Goal: Task Accomplishment & Management: Manage account settings

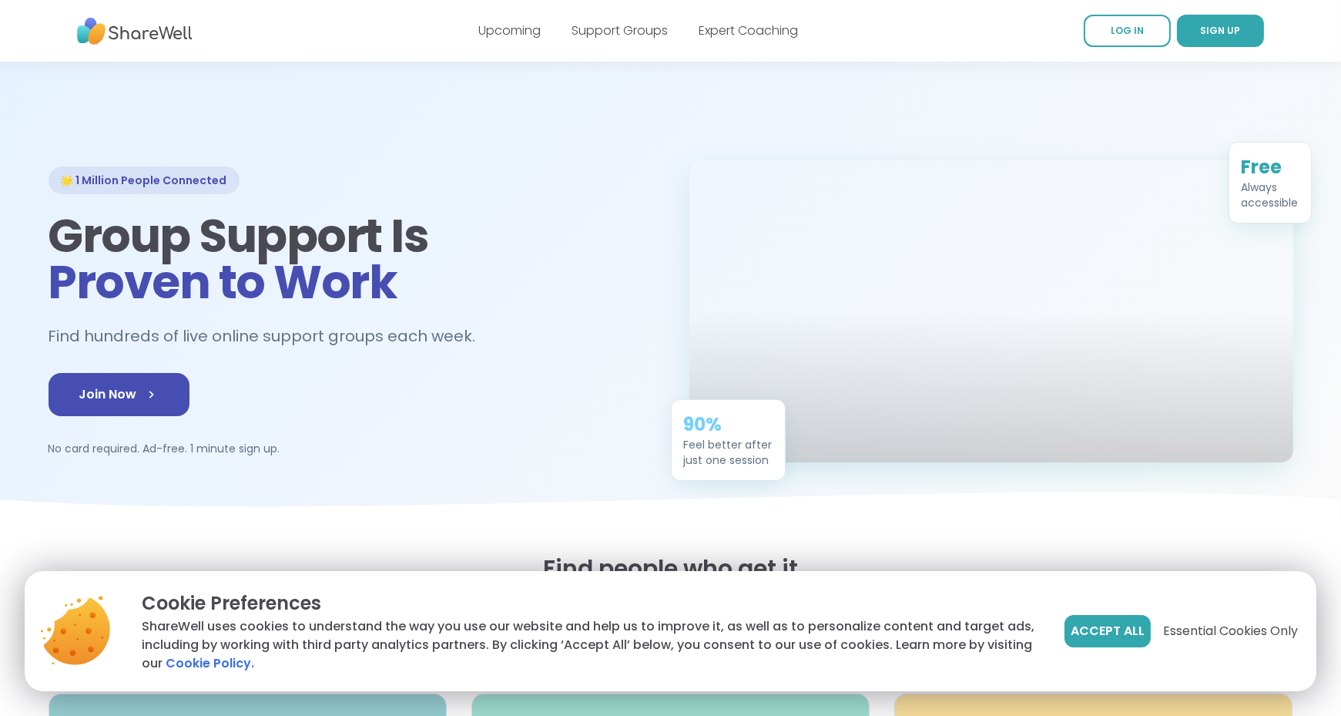
drag, startPoint x: 1089, startPoint y: 614, endPoint x: 1092, endPoint y: 622, distance: 8.8
click at [1089, 615] on button "Accept All" at bounding box center [1108, 631] width 86 height 32
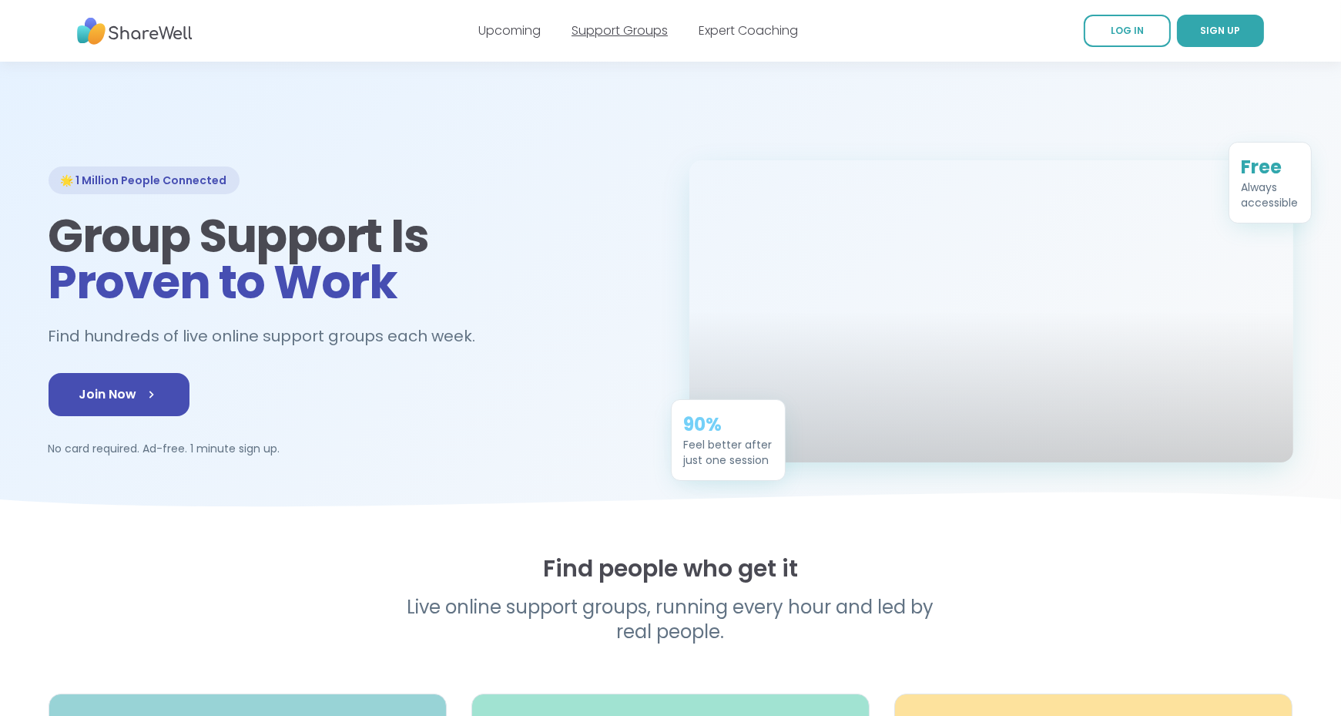
click at [582, 26] on link "Support Groups" at bounding box center [620, 31] width 96 height 18
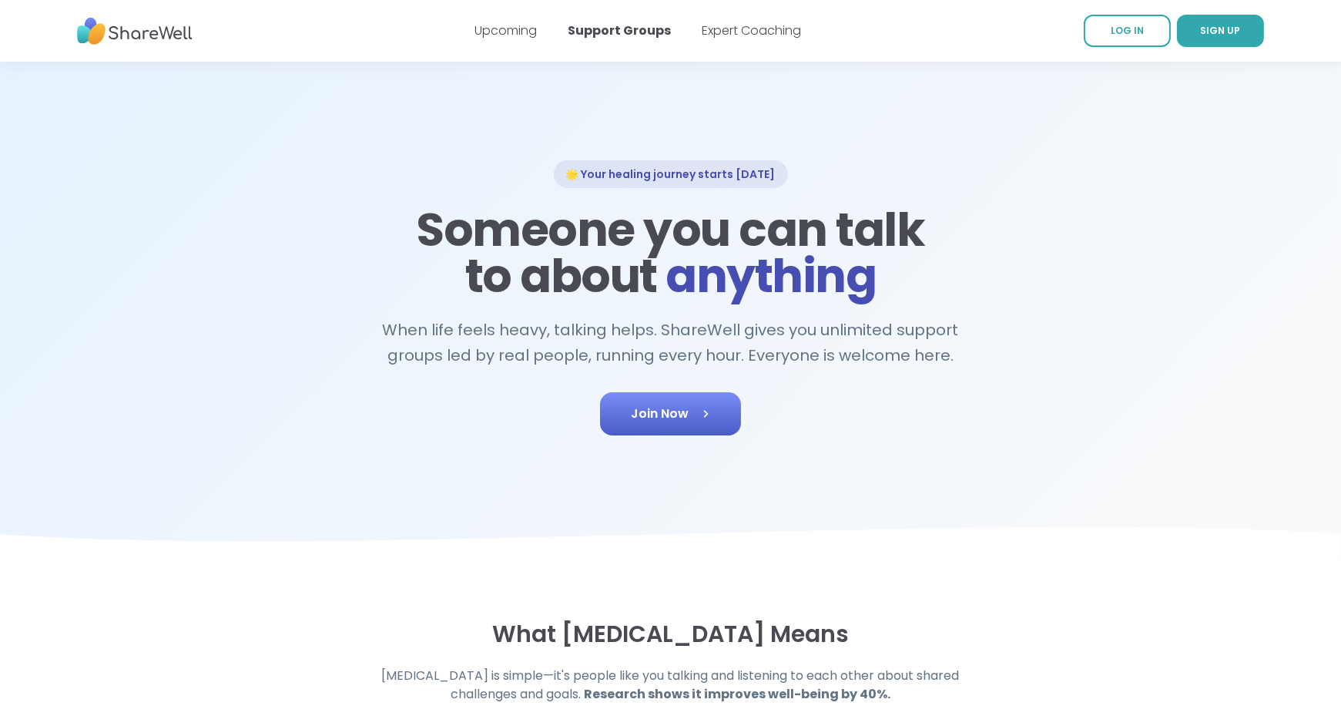
click at [700, 405] on link "Join Now" at bounding box center [670, 413] width 141 height 43
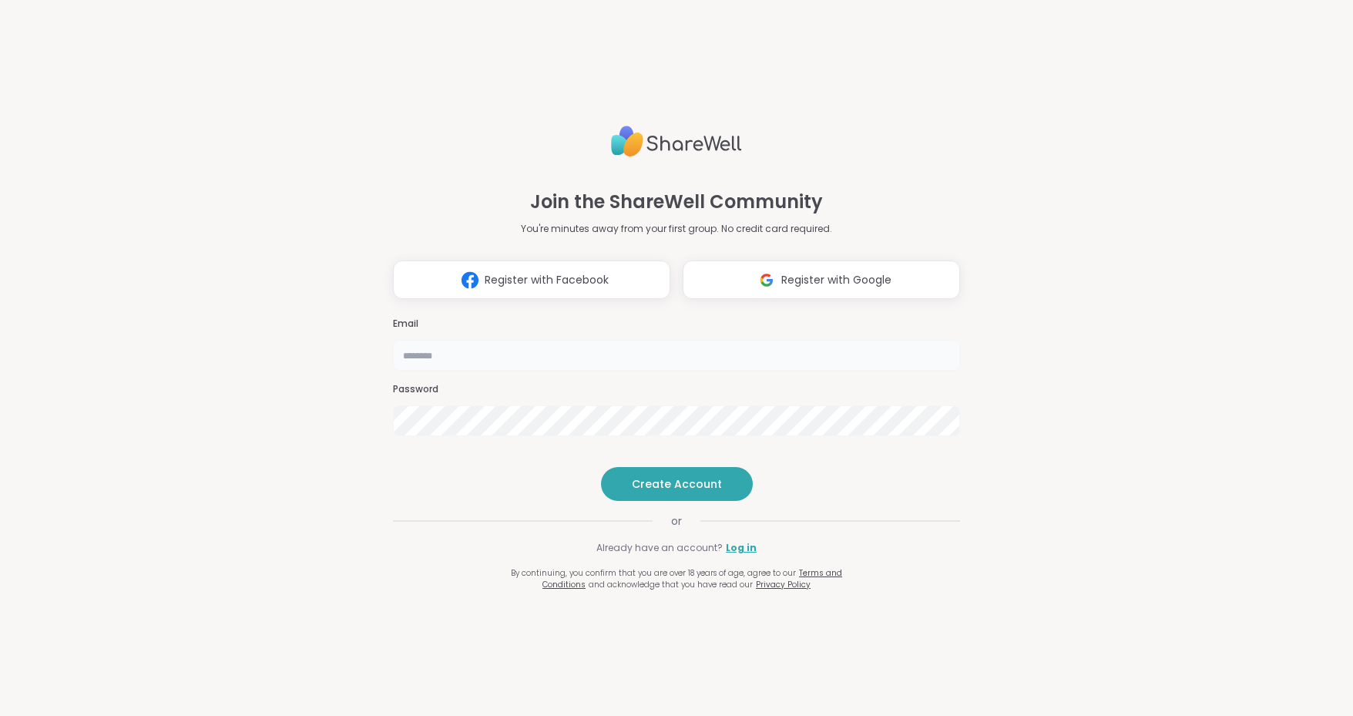
click at [513, 340] on input "email" at bounding box center [676, 355] width 567 height 31
type input "**********"
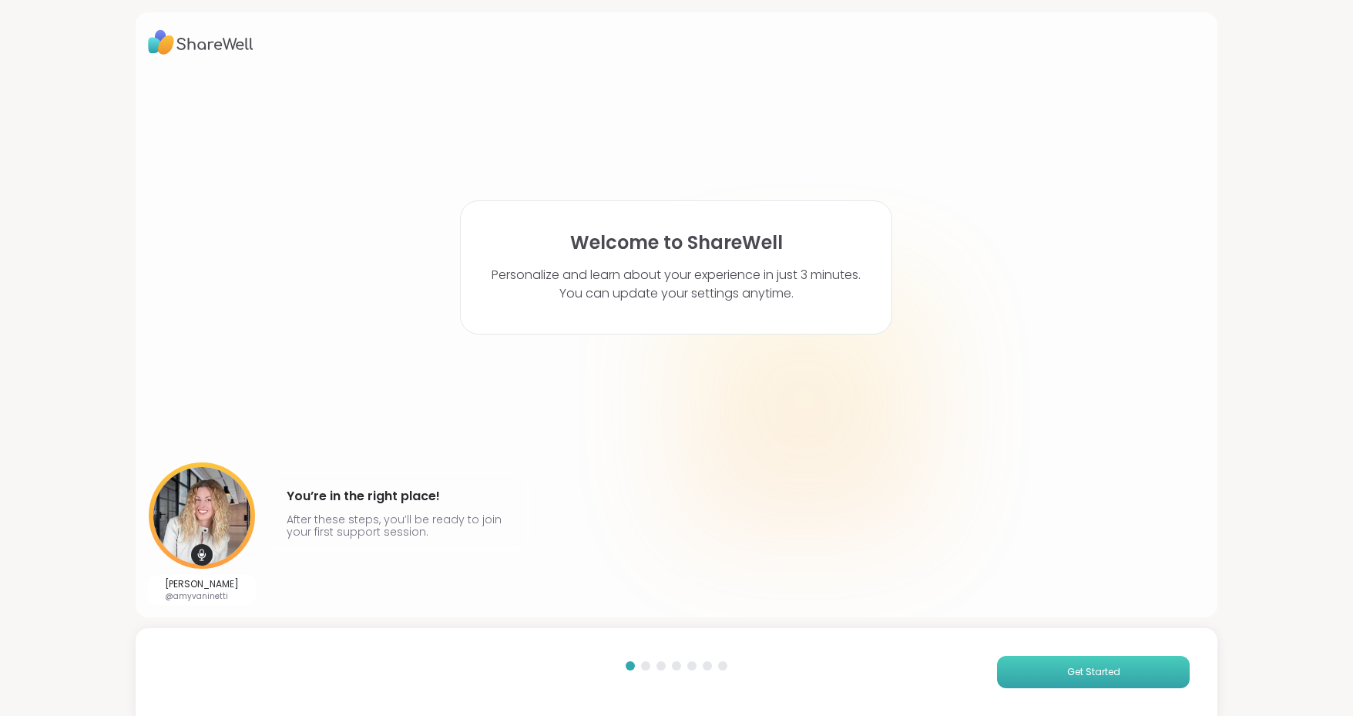
click at [1141, 682] on button "Get Started" at bounding box center [1093, 672] width 193 height 32
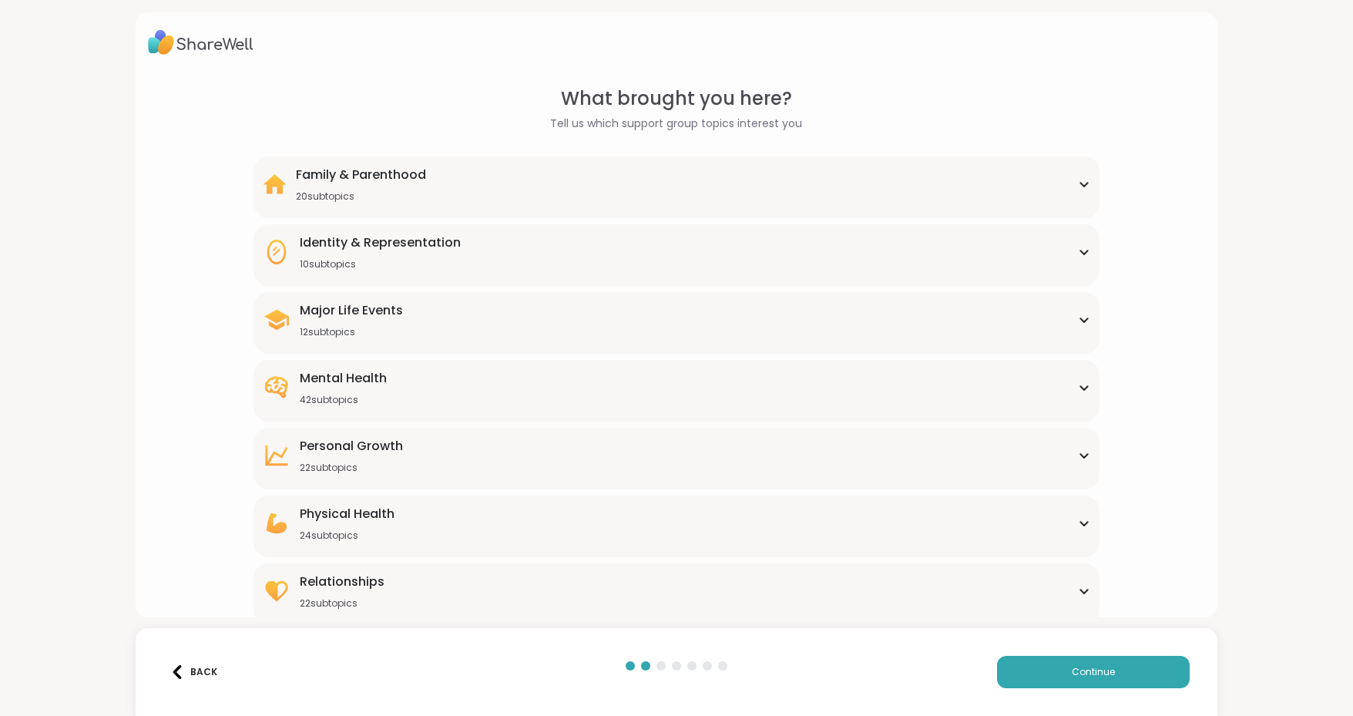
scroll to position [32, 0]
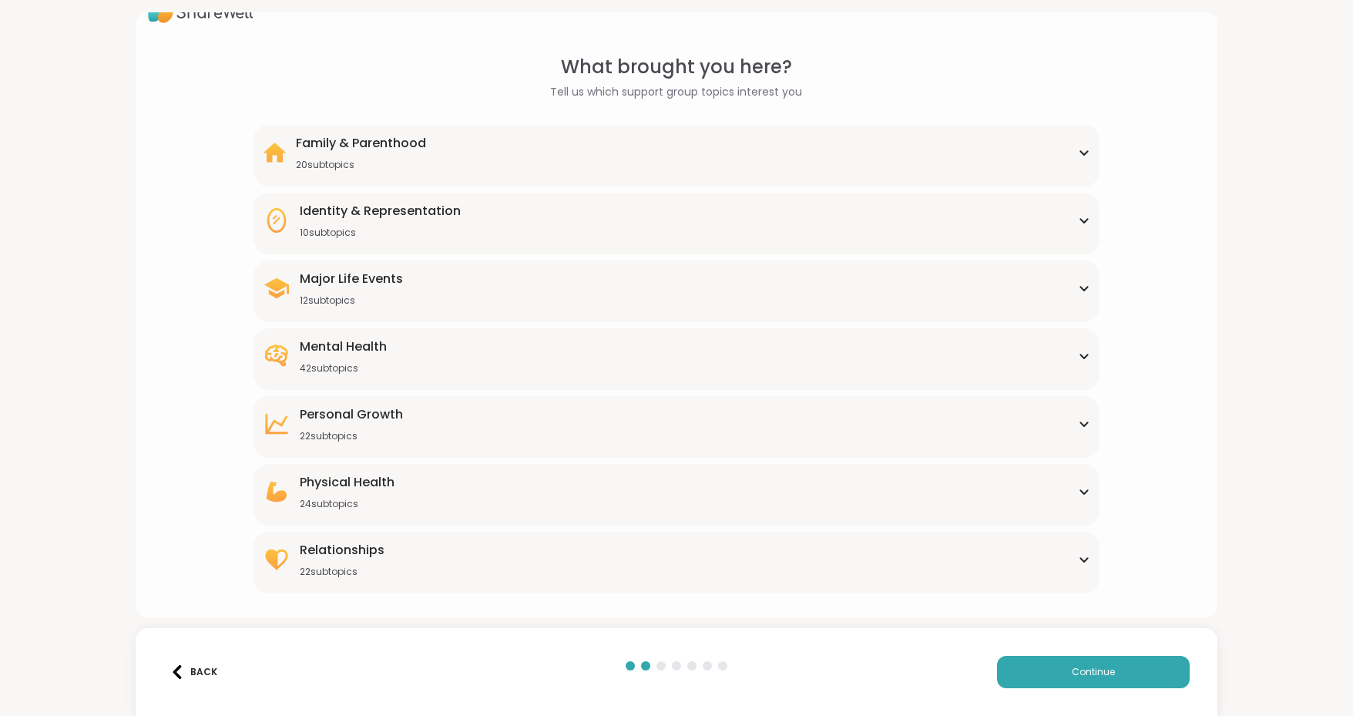
click at [454, 562] on div "Relationships 22 subtopics" at bounding box center [676, 559] width 827 height 37
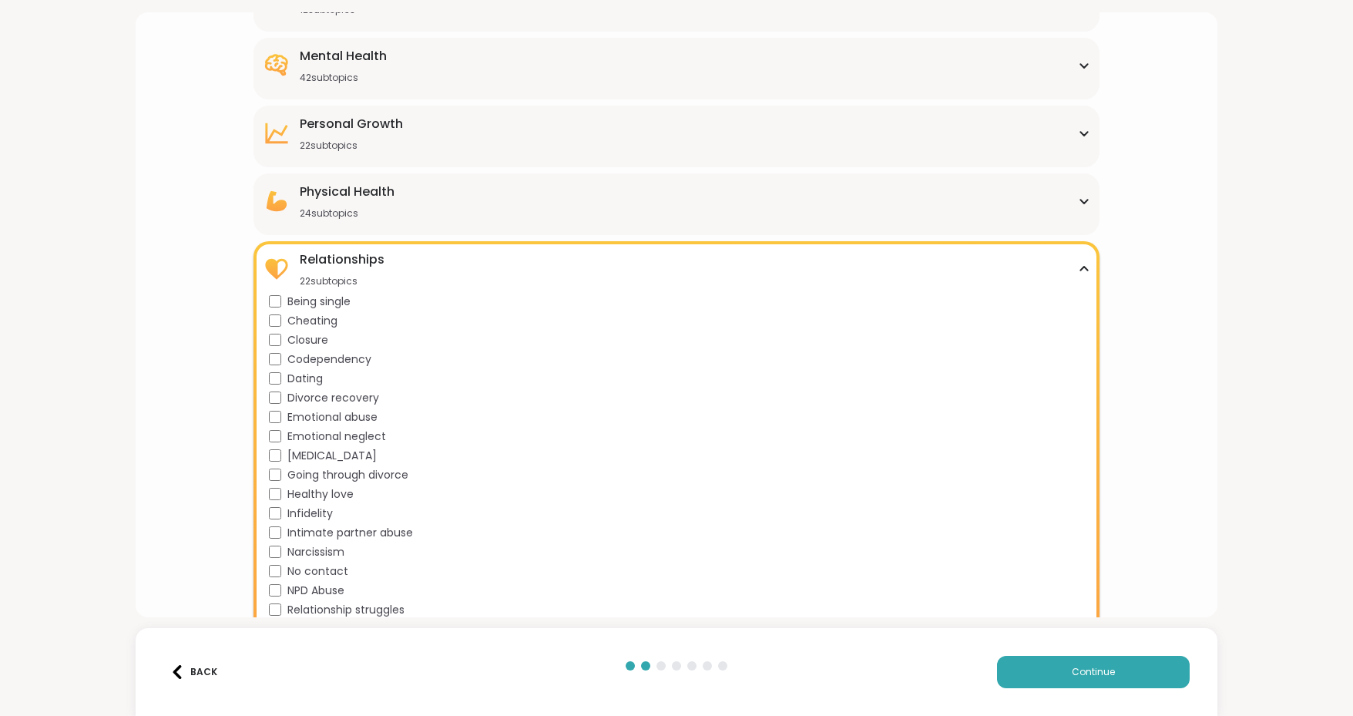
scroll to position [340, 0]
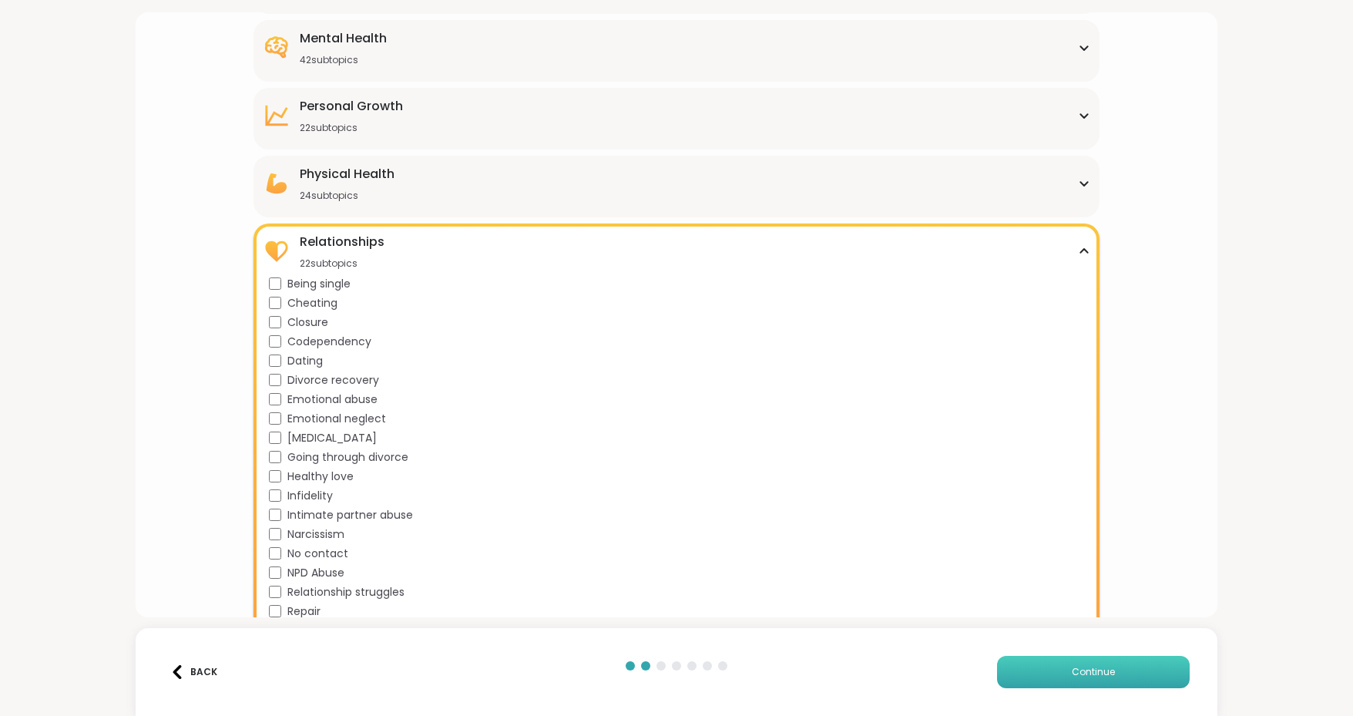
click at [1072, 668] on span "Continue" at bounding box center [1093, 672] width 43 height 14
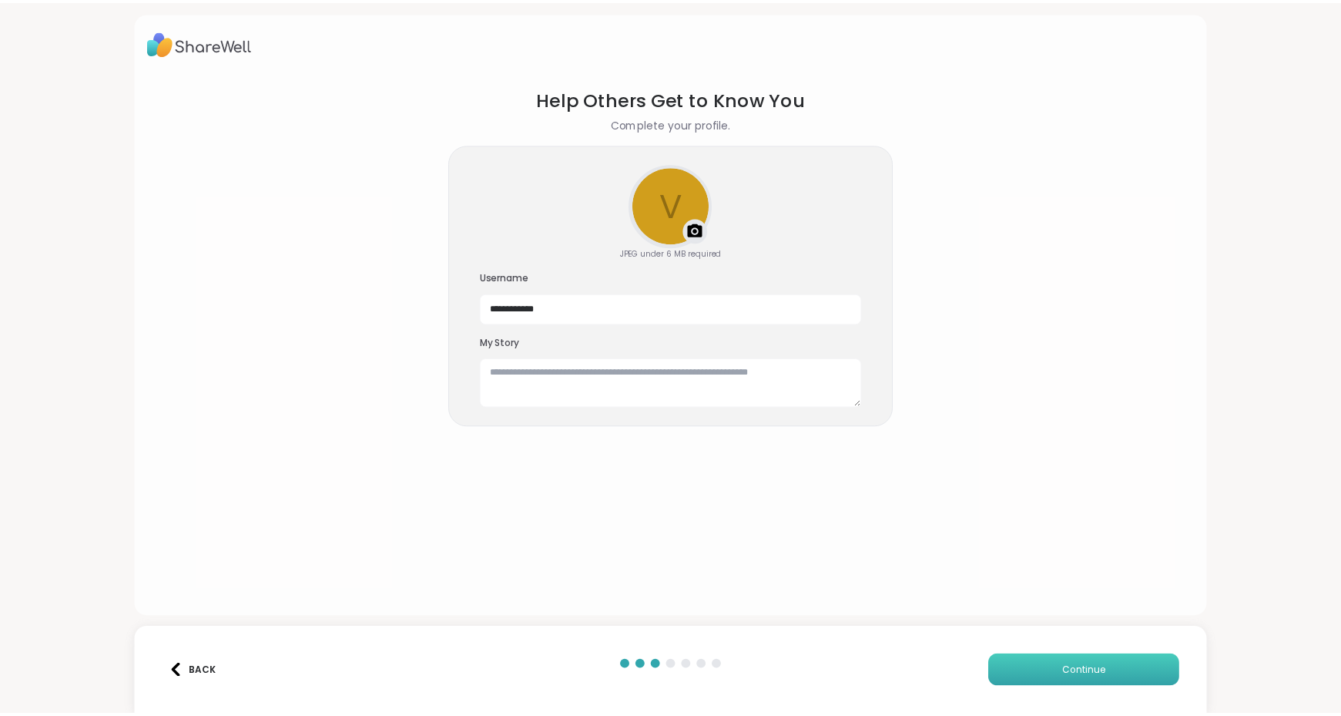
scroll to position [0, 0]
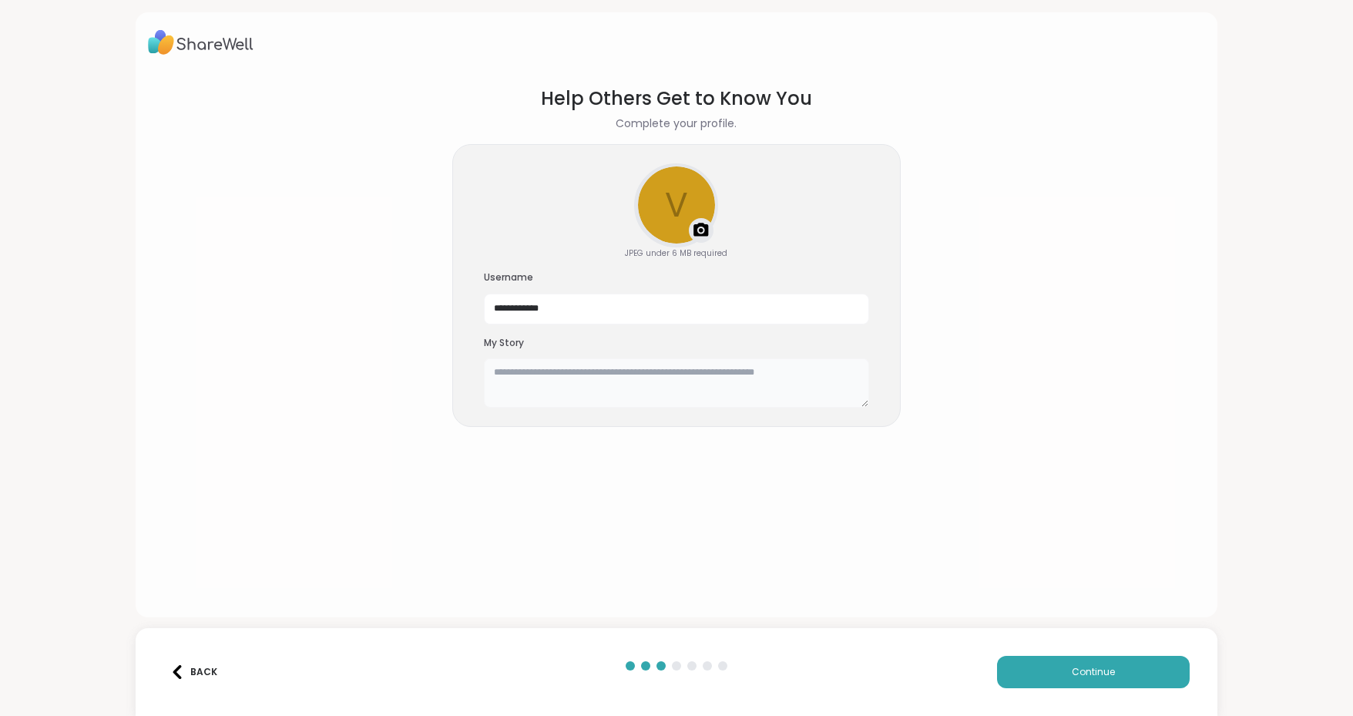
click at [528, 379] on textarea at bounding box center [676, 382] width 385 height 49
drag, startPoint x: 1085, startPoint y: 713, endPoint x: 1078, endPoint y: 681, distance: 33.1
click at [1082, 707] on div "Back Continue" at bounding box center [677, 672] width 1082 height 88
click at [1078, 673] on span "Continue" at bounding box center [1093, 672] width 43 height 14
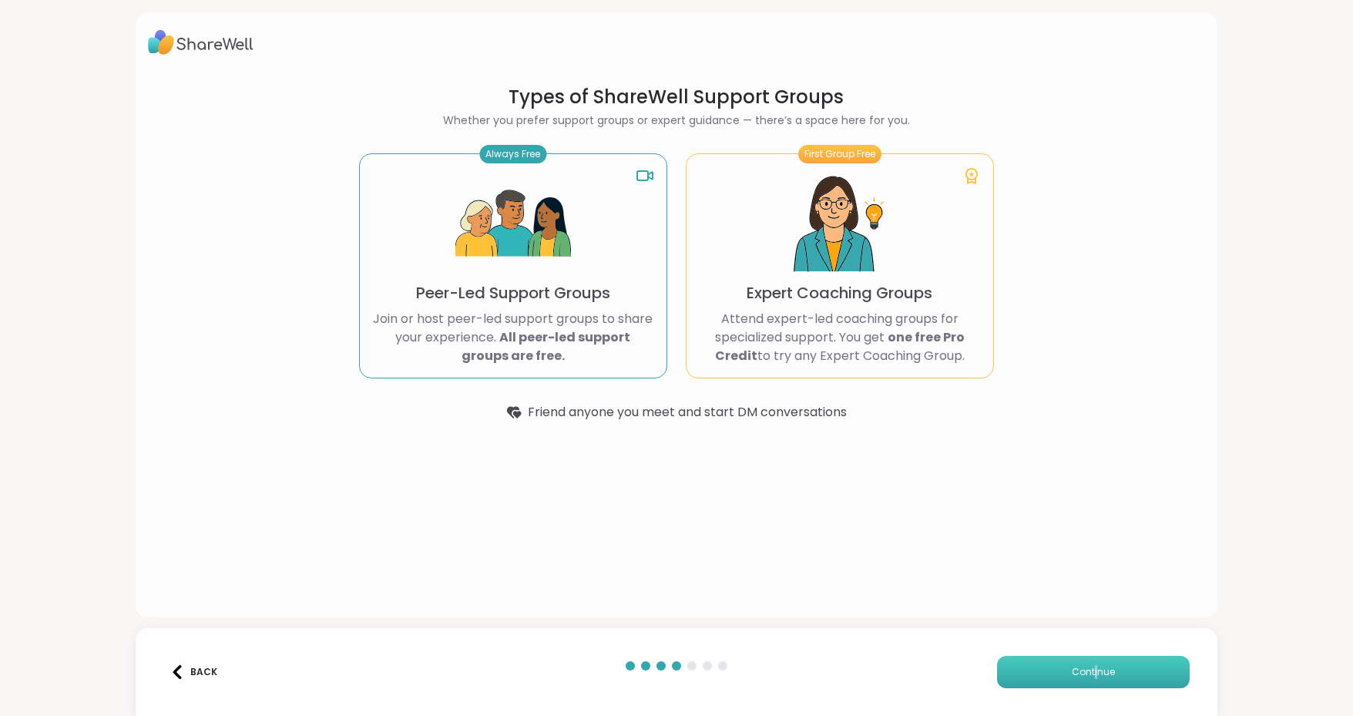
click at [1061, 671] on button "Continue" at bounding box center [1093, 672] width 193 height 32
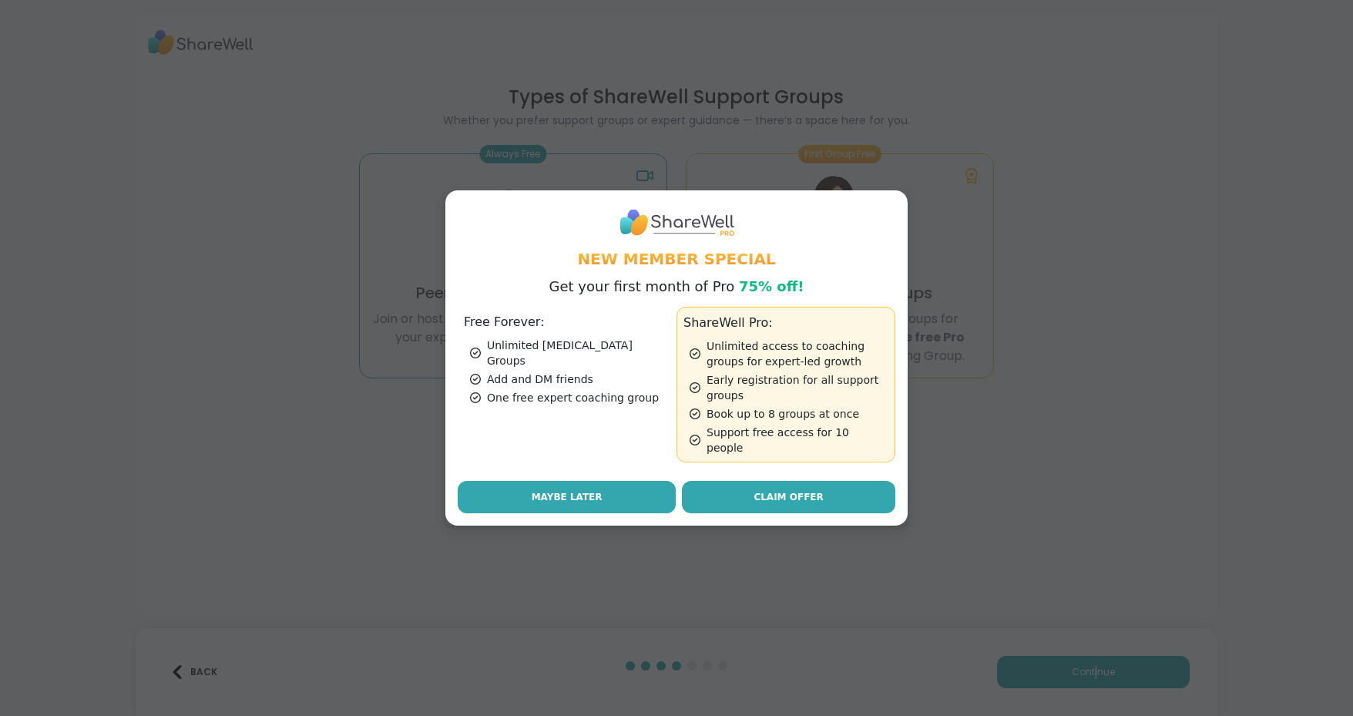
click at [610, 492] on button "Maybe Later" at bounding box center [567, 497] width 218 height 32
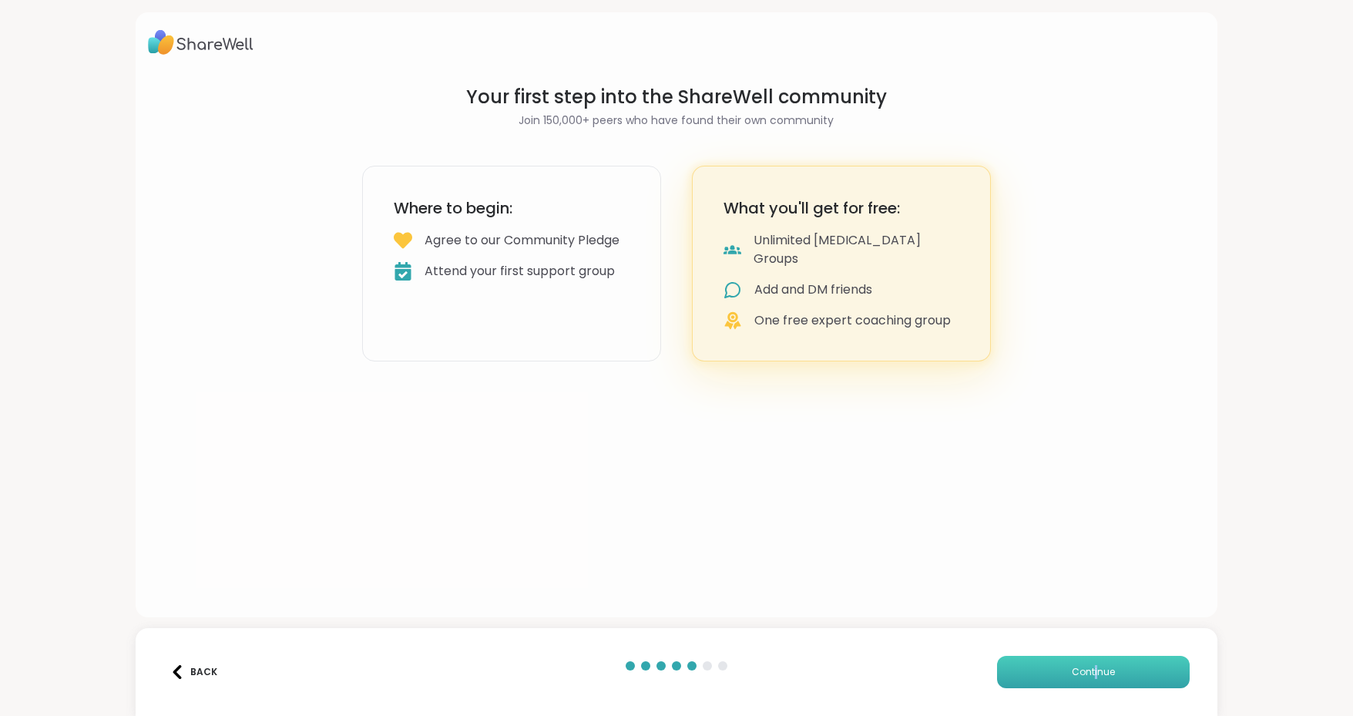
click at [1112, 663] on button "Continue" at bounding box center [1093, 672] width 193 height 32
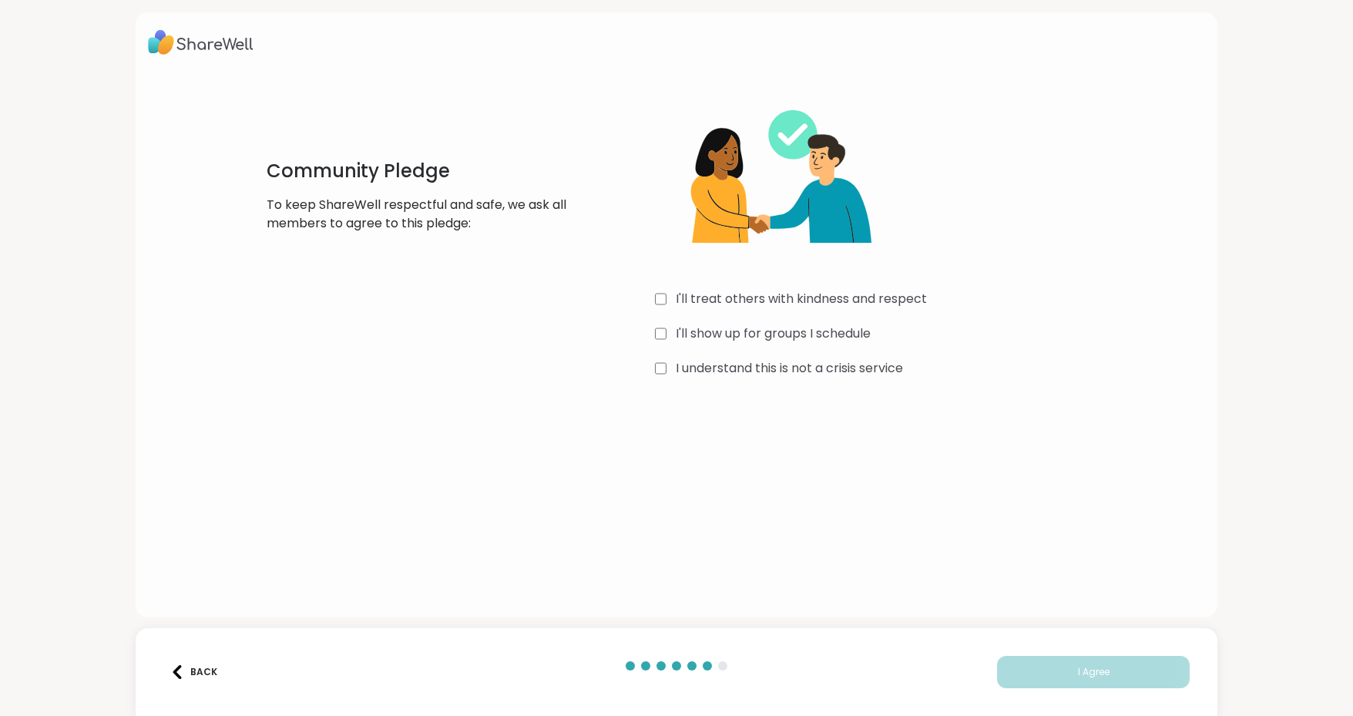
click at [647, 295] on div "Community Pledge To keep ShareWell respectful and safe, we ask all members to a…" at bounding box center [676, 233] width 880 height 297
click at [1091, 661] on button "I Agree" at bounding box center [1093, 672] width 193 height 32
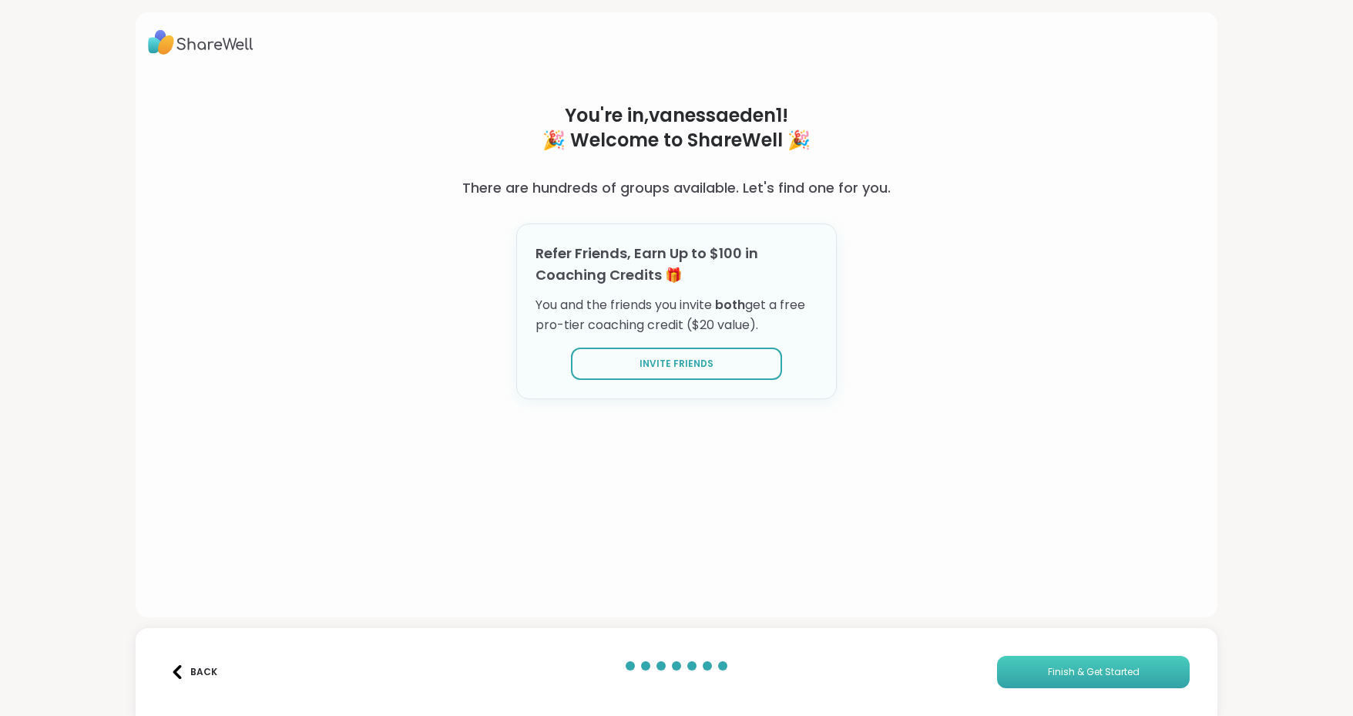
click at [1111, 674] on span "Finish & Get Started" at bounding box center [1094, 672] width 92 height 14
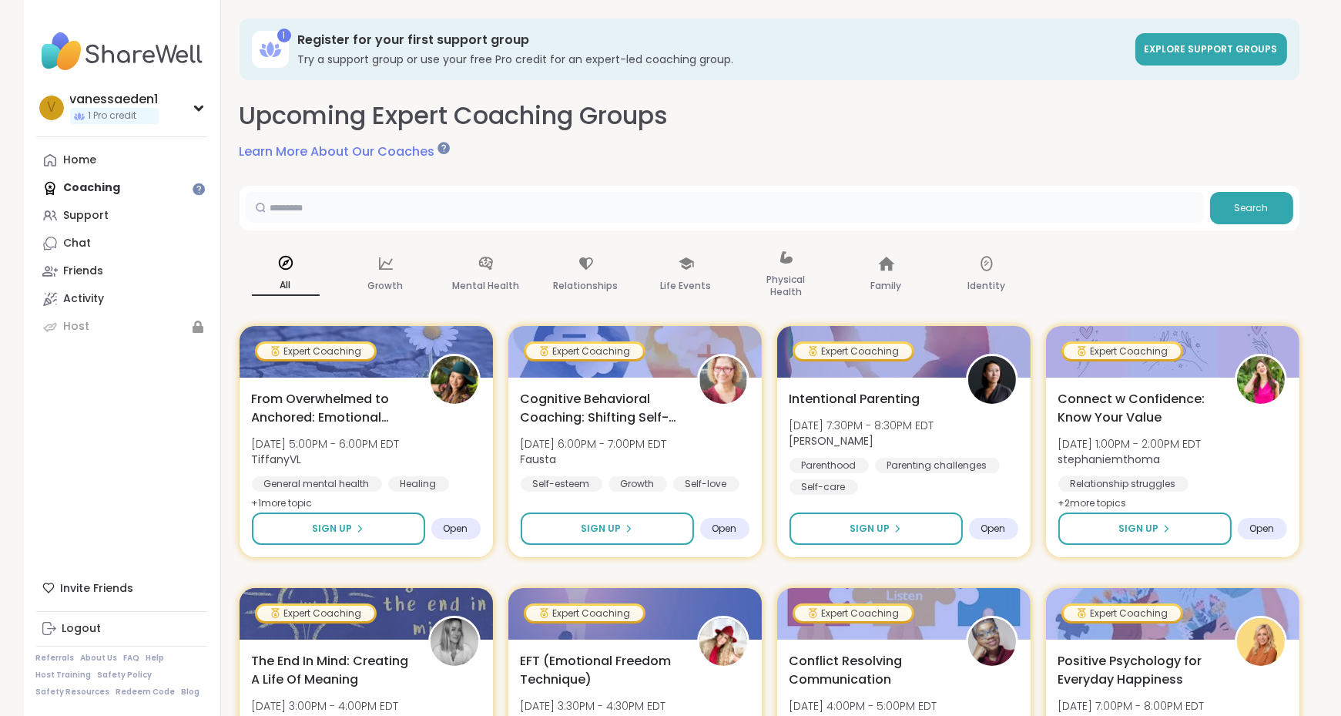
click at [386, 205] on input "text" at bounding box center [725, 207] width 958 height 31
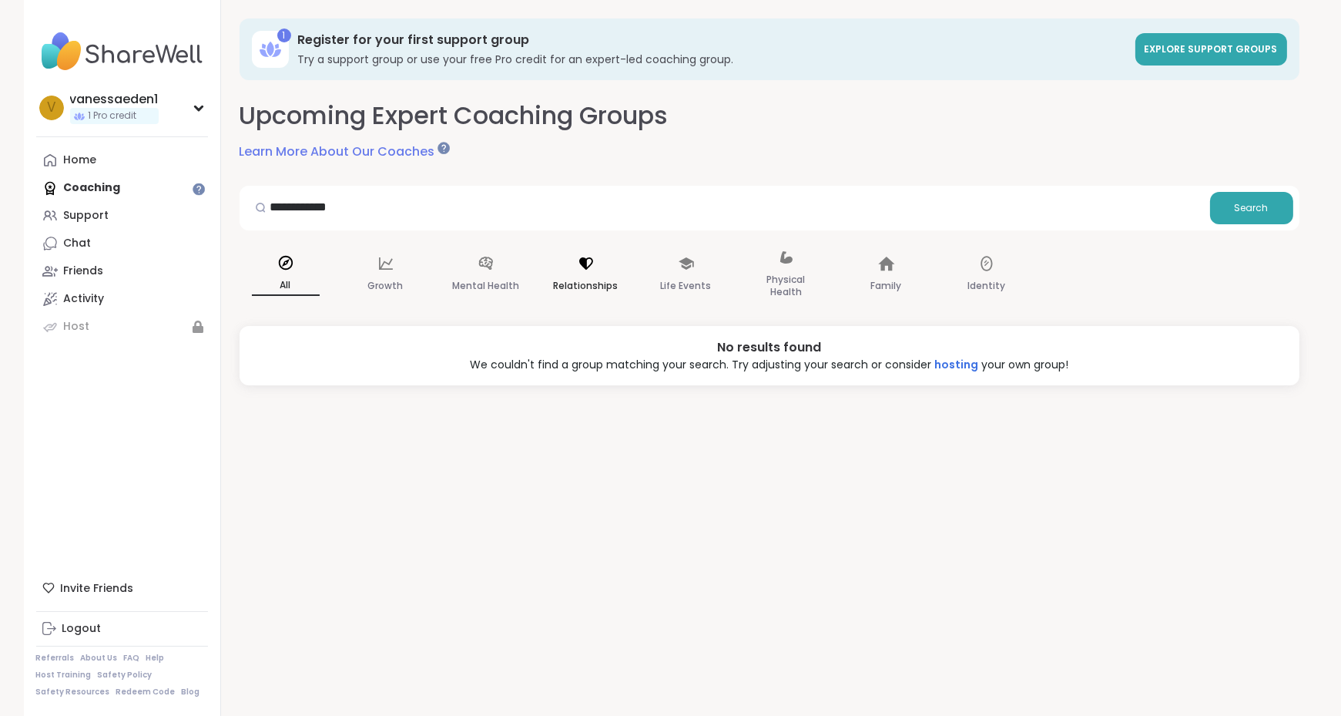
click at [589, 272] on div "Relationships" at bounding box center [586, 274] width 92 height 77
click at [394, 177] on div "**********" at bounding box center [770, 242] width 1060 height 287
click at [392, 202] on input "**********" at bounding box center [725, 207] width 958 height 31
type input "*"
click at [578, 266] on icon at bounding box center [586, 262] width 17 height 17
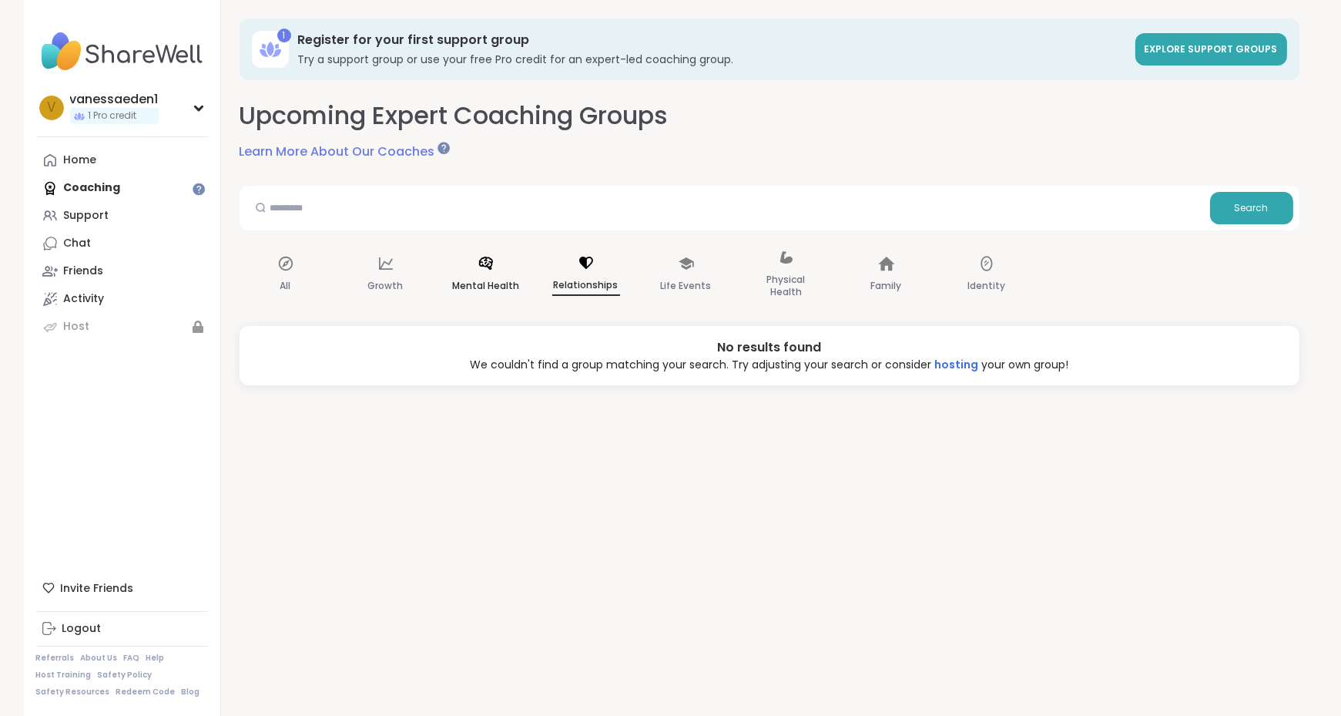
click at [468, 265] on div "Mental Health" at bounding box center [486, 274] width 92 height 77
click at [393, 264] on icon at bounding box center [385, 263] width 17 height 17
click at [283, 262] on icon at bounding box center [285, 263] width 17 height 17
click at [276, 250] on div "All" at bounding box center [286, 274] width 92 height 77
click at [77, 153] on div "Home" at bounding box center [80, 160] width 33 height 15
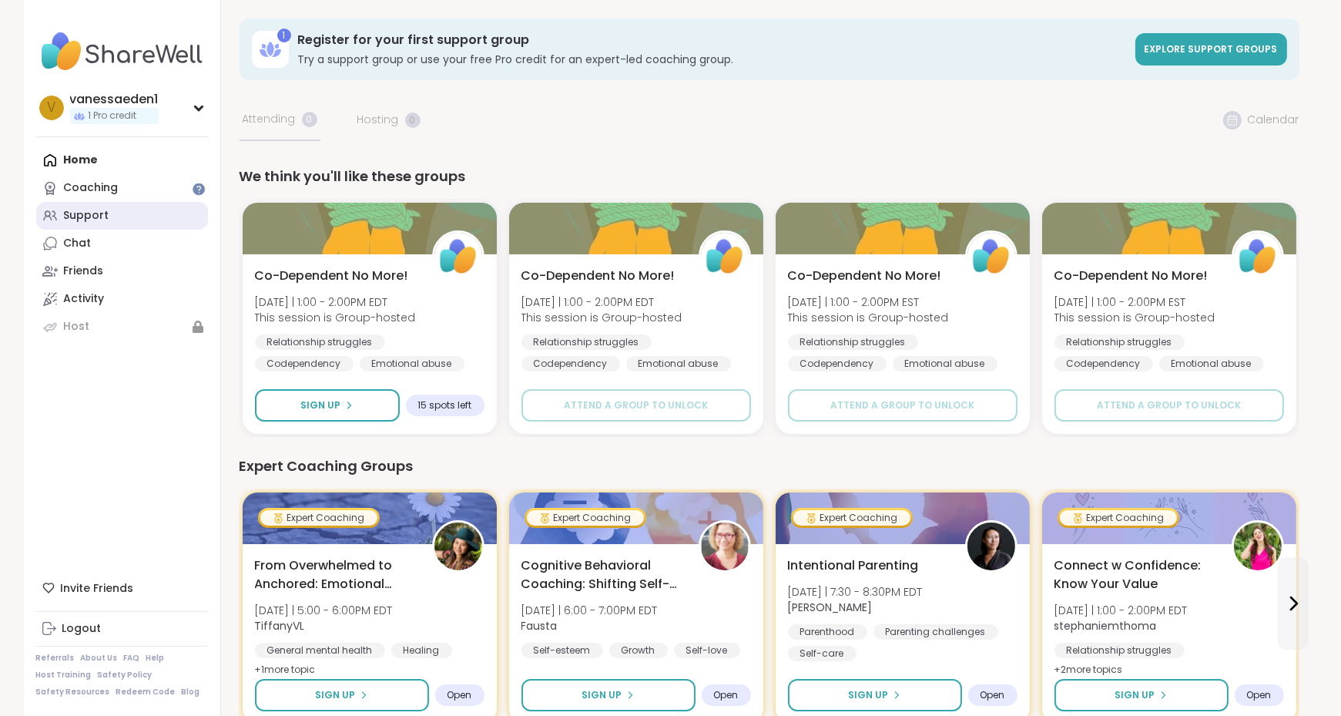
click at [77, 210] on div "Support" at bounding box center [86, 215] width 45 height 15
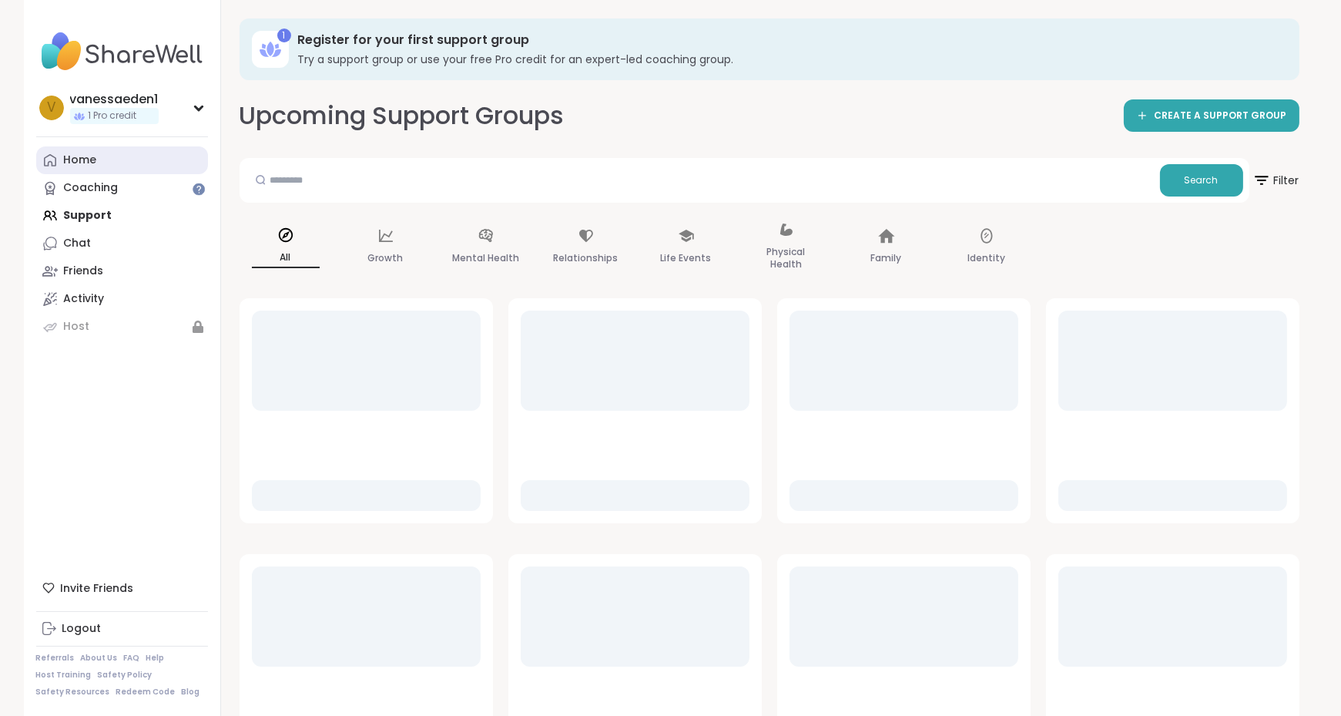
click at [84, 156] on div "Home" at bounding box center [80, 160] width 33 height 15
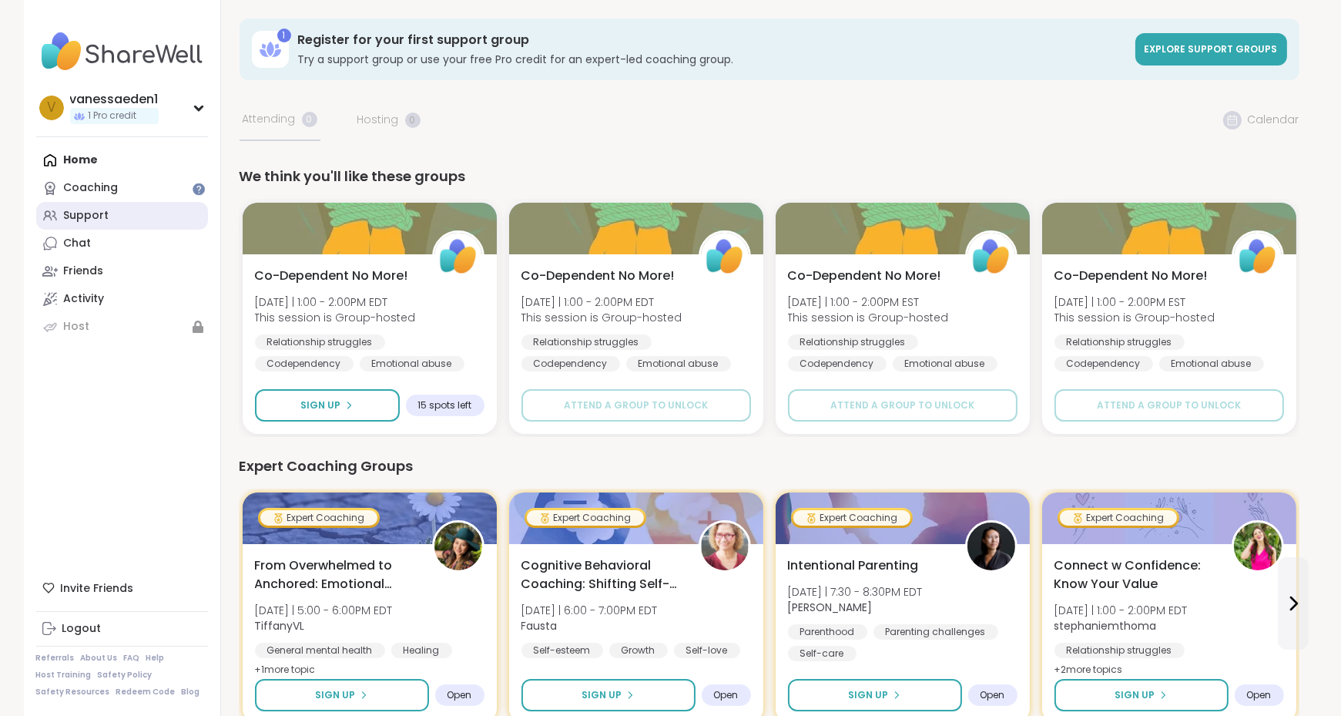
click at [94, 213] on div "Support" at bounding box center [86, 215] width 45 height 15
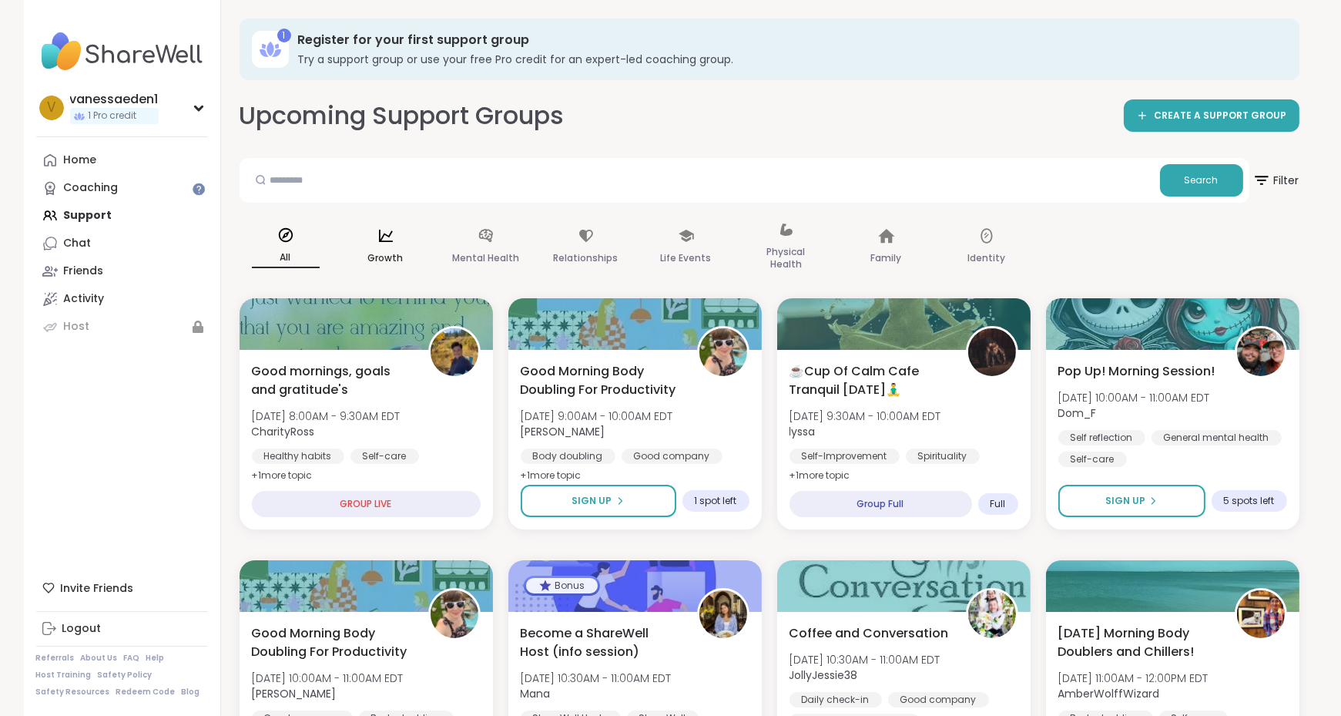
click at [384, 243] on icon at bounding box center [385, 235] width 17 height 17
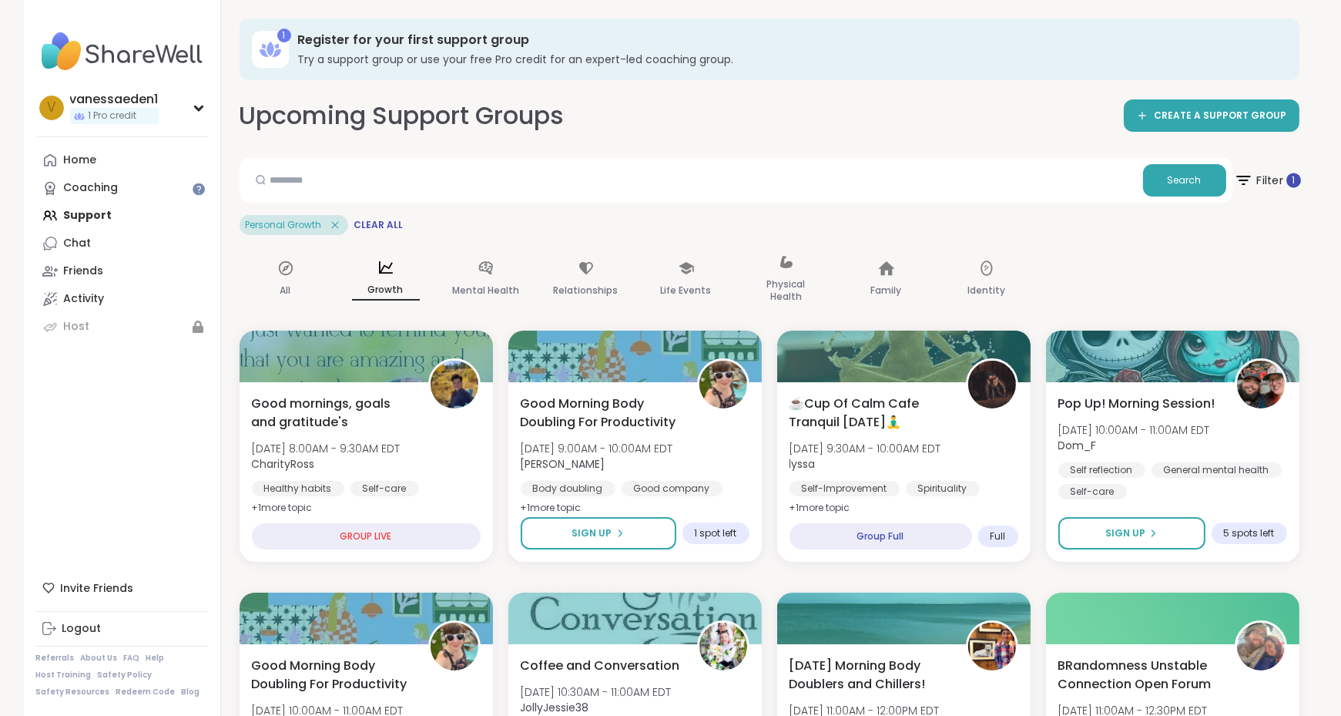
click at [1243, 173] on icon at bounding box center [1242, 179] width 19 height 19
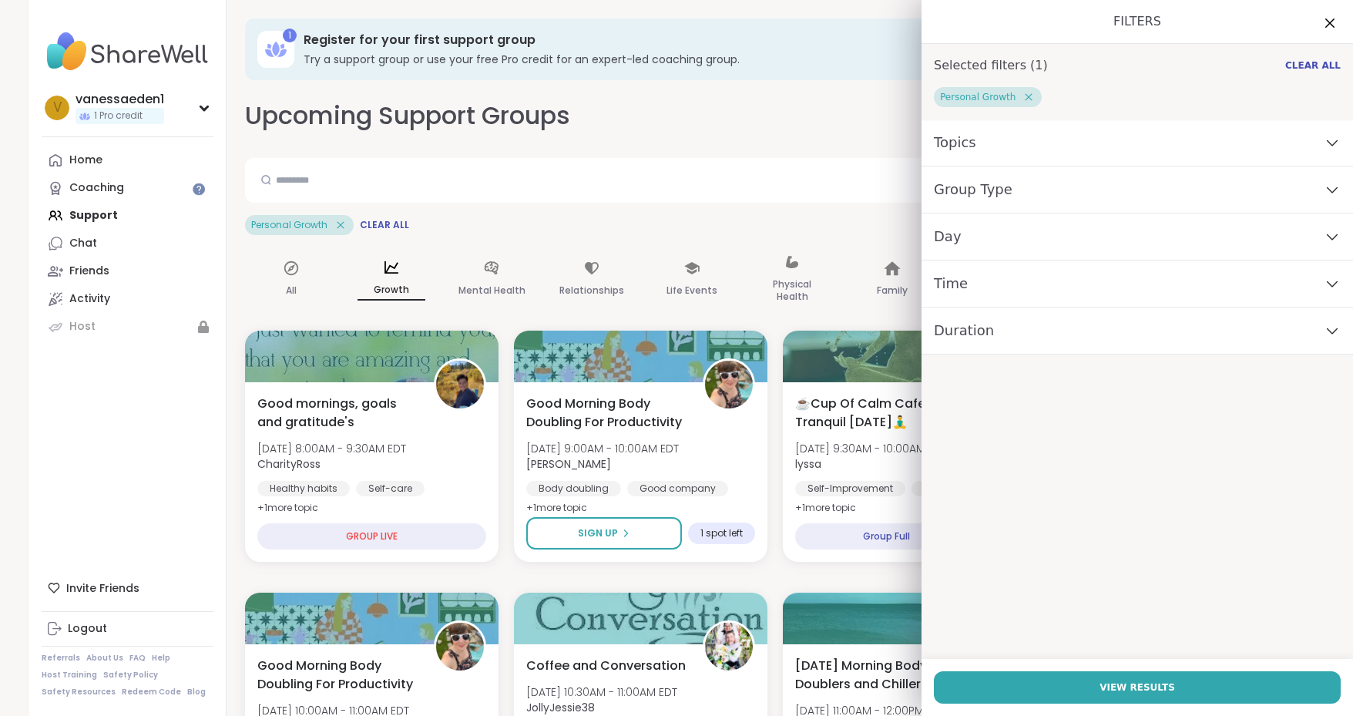
click at [1323, 231] on icon at bounding box center [1331, 236] width 17 height 11
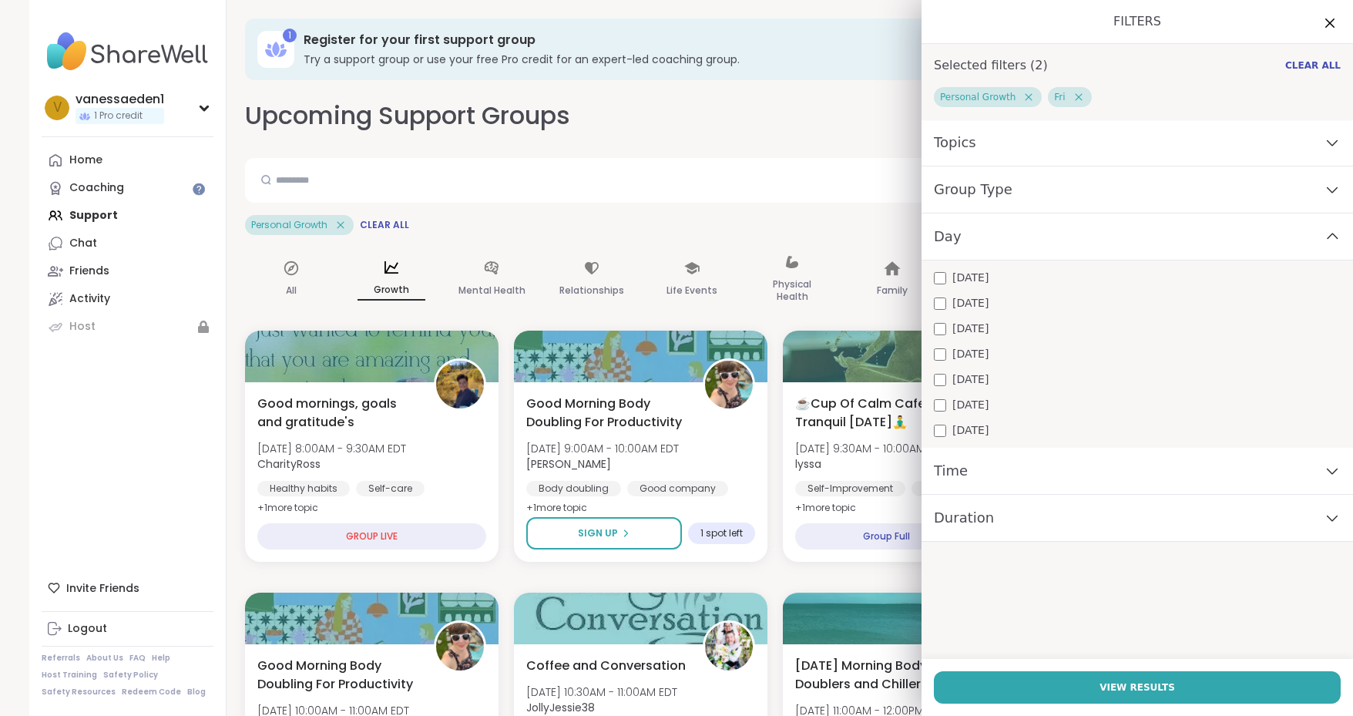
click at [934, 397] on div "[DATE]" at bounding box center [1137, 405] width 407 height 16
click at [929, 418] on div "[DATE] [DATE] [DATE] [DATE] [DATE] [DATE] [DATE]" at bounding box center [1136, 353] width 431 height 187
click at [1042, 690] on button "View Results" at bounding box center [1137, 687] width 407 height 32
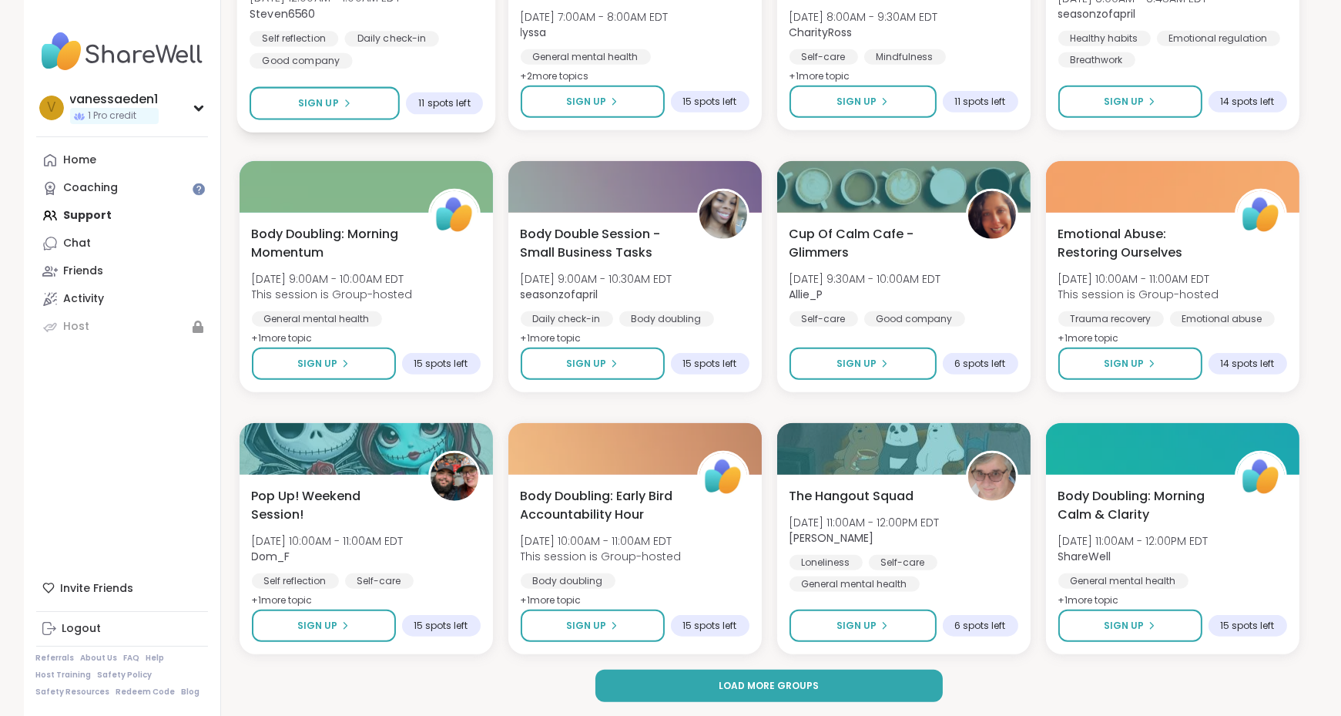
scroll to position [2004, 0]
click at [703, 678] on button "Load more groups" at bounding box center [768, 685] width 347 height 32
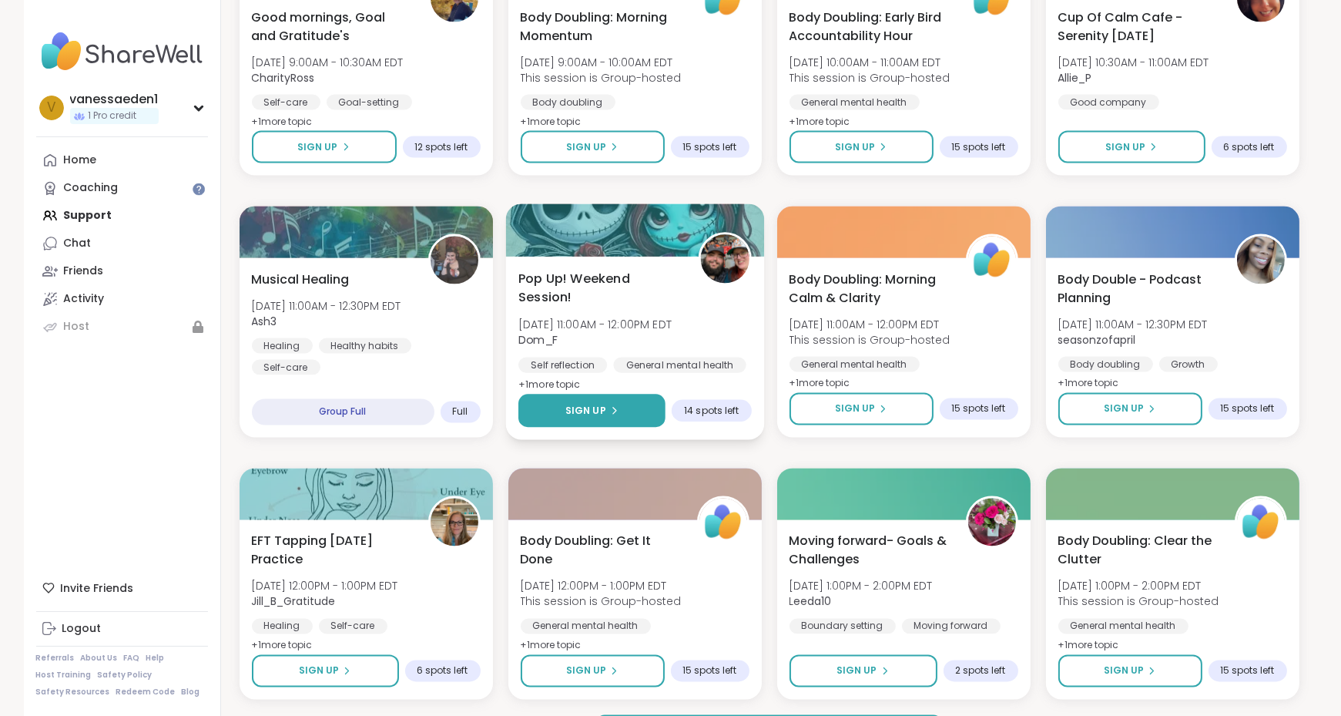
scroll to position [4361, 0]
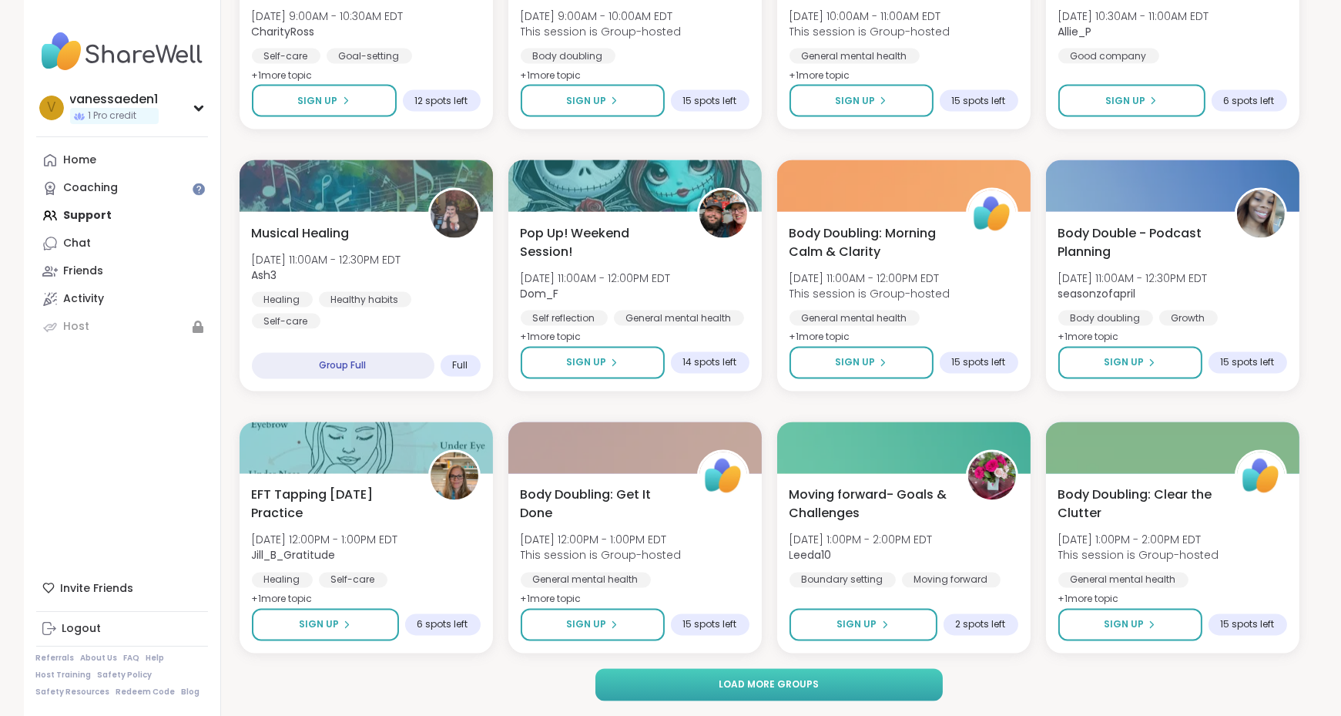
click at [752, 684] on span "Load more groups" at bounding box center [769, 685] width 100 height 14
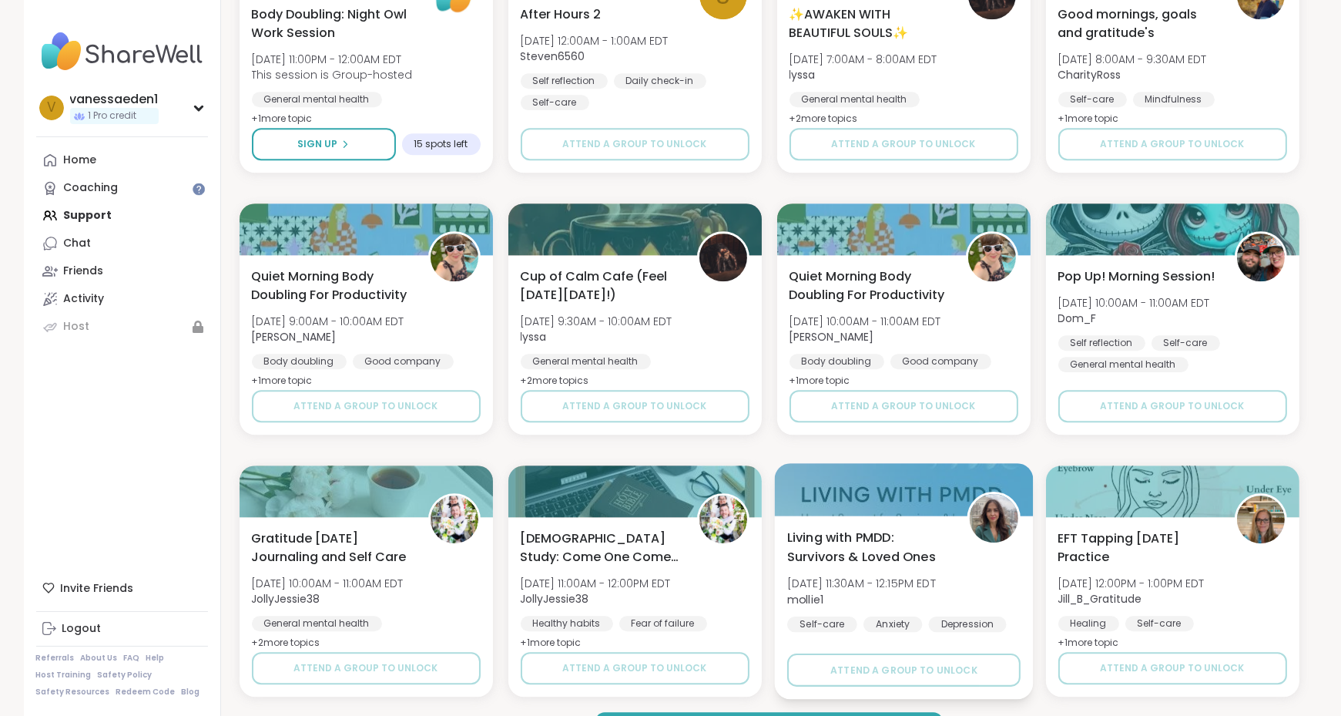
scroll to position [6718, 0]
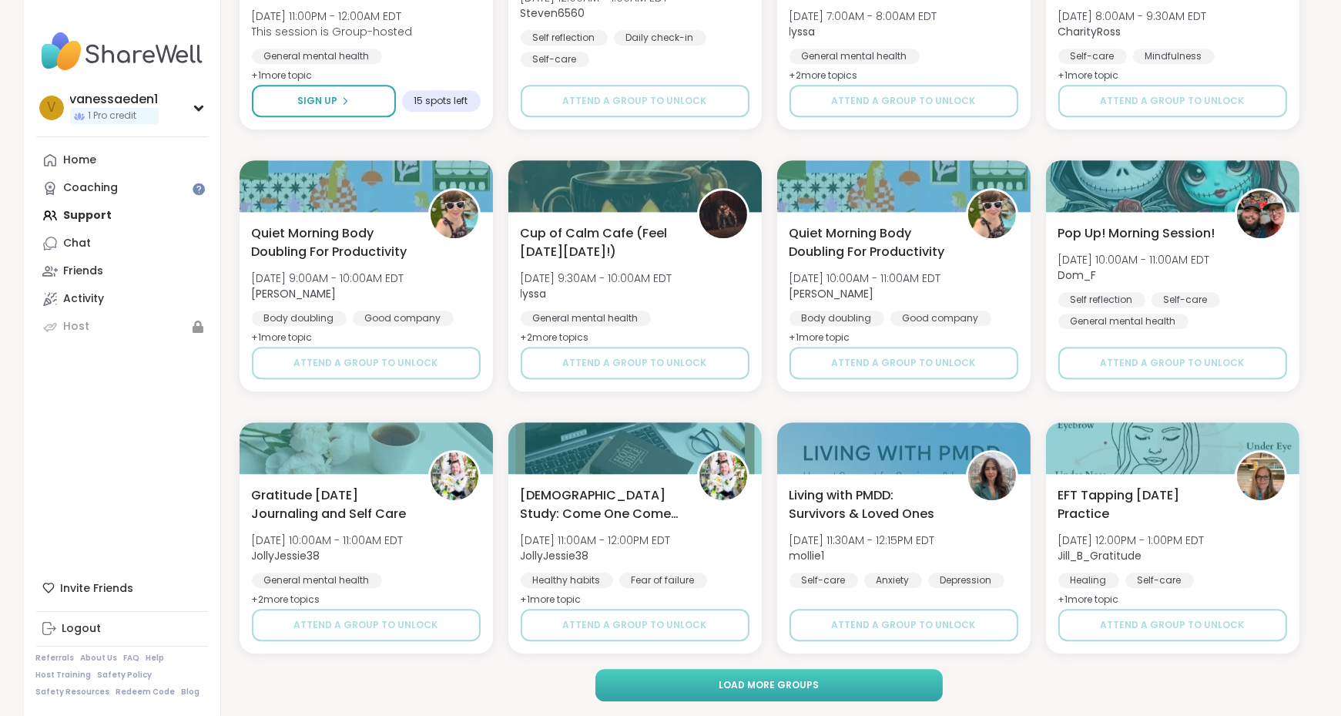
click at [790, 682] on span "Load more groups" at bounding box center [769, 685] width 100 height 14
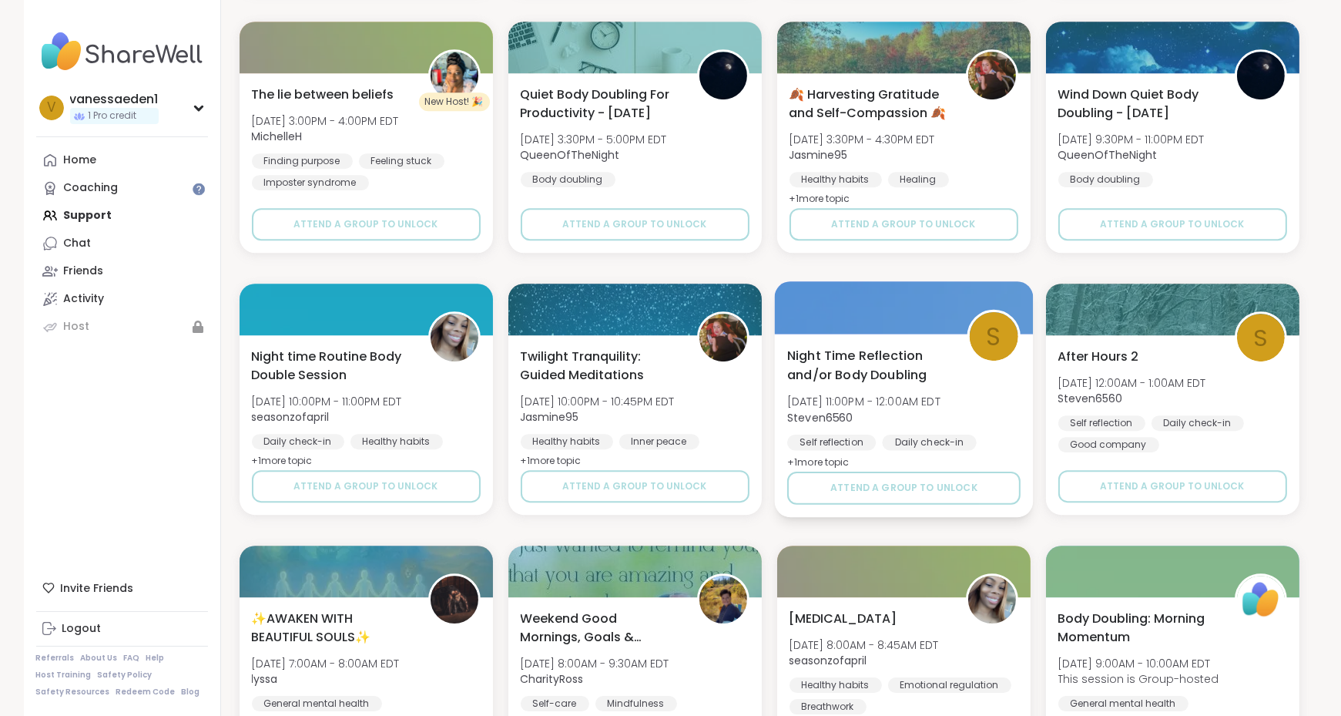
scroll to position [7719, 0]
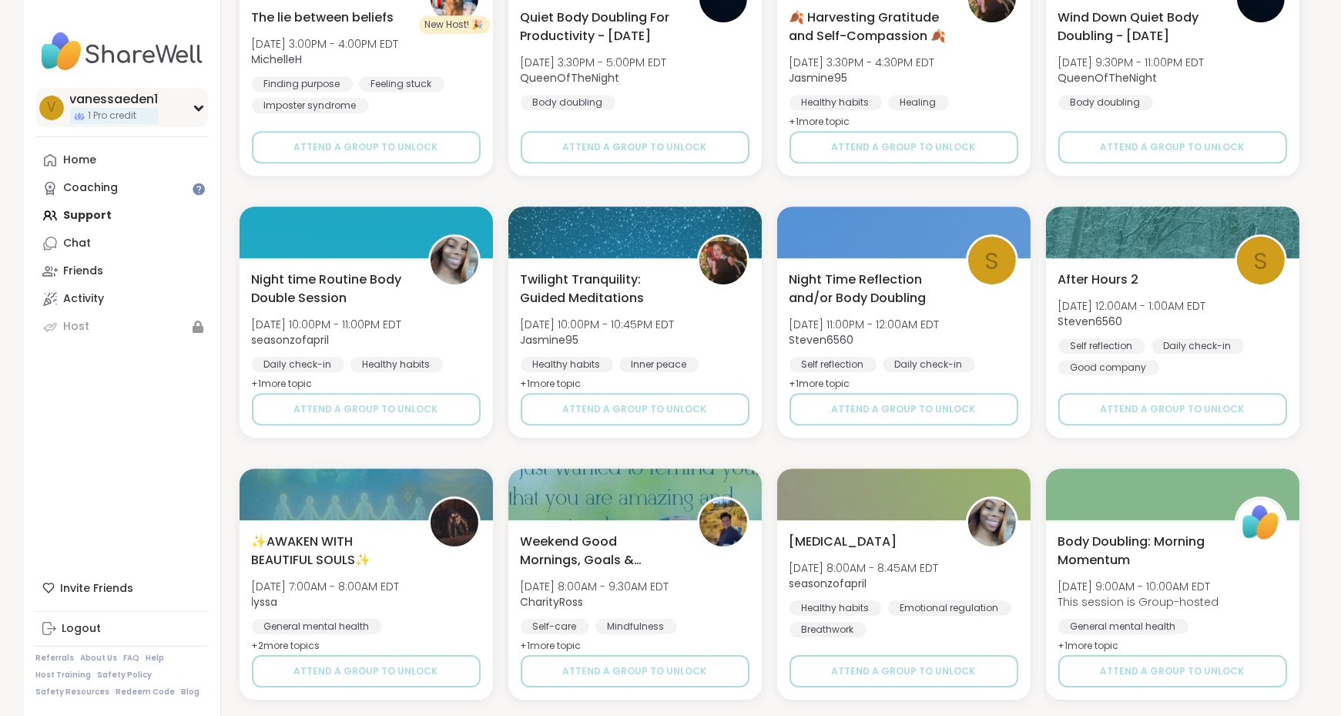
click at [192, 114] on div "v vanessaeden1 1 Pro credit" at bounding box center [122, 107] width 172 height 39
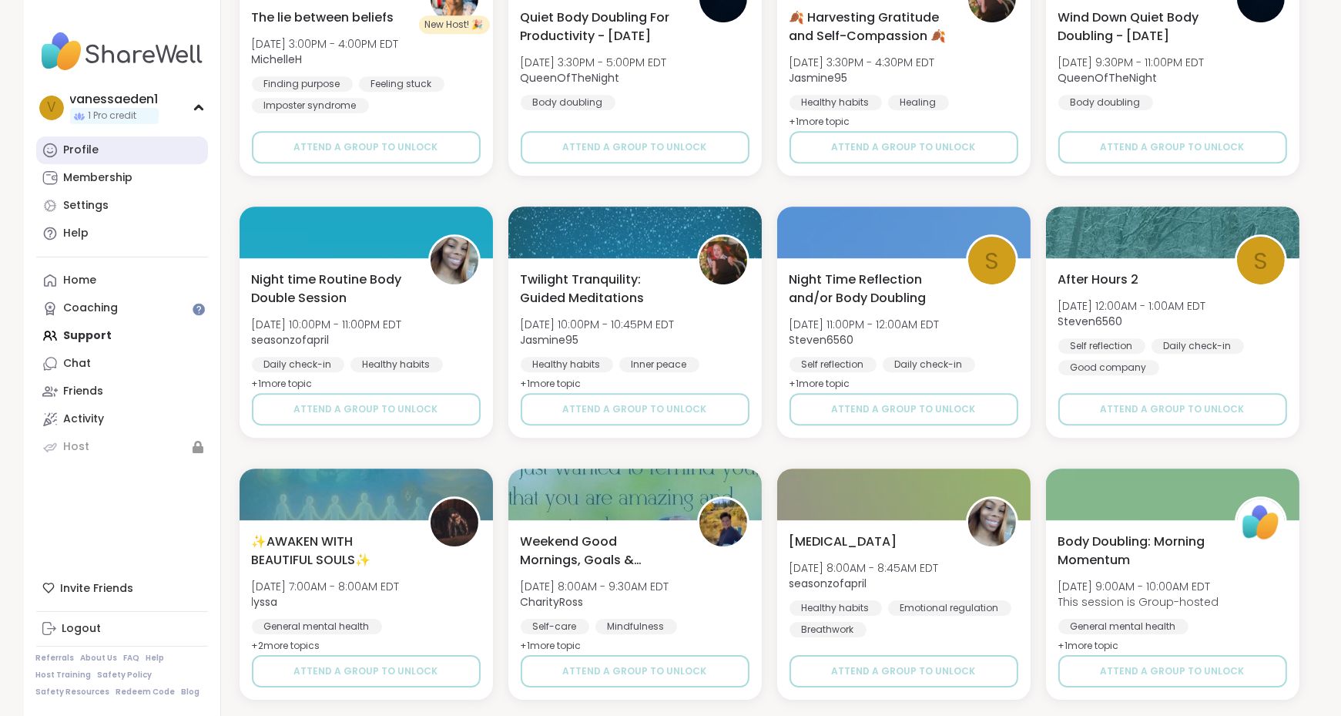
click at [94, 143] on div "Profile" at bounding box center [81, 150] width 35 height 15
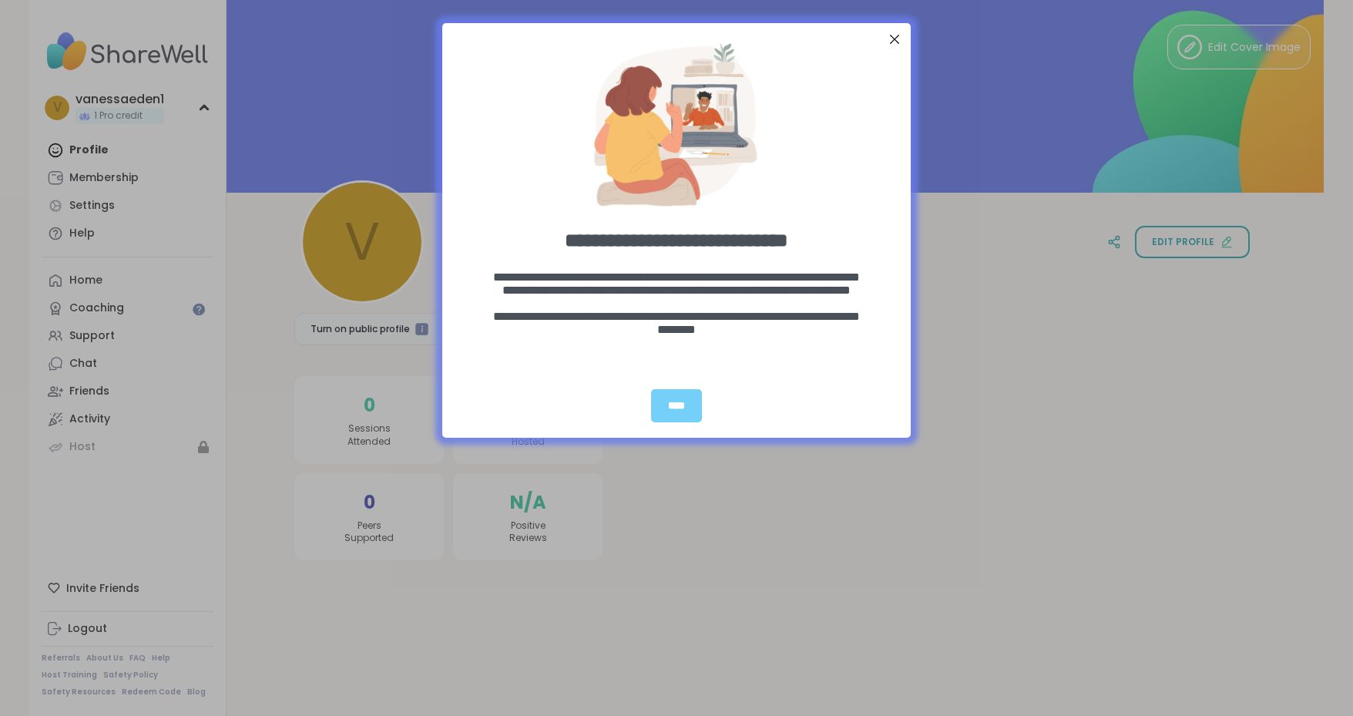
click at [890, 40] on div "Close Step" at bounding box center [894, 39] width 20 height 20
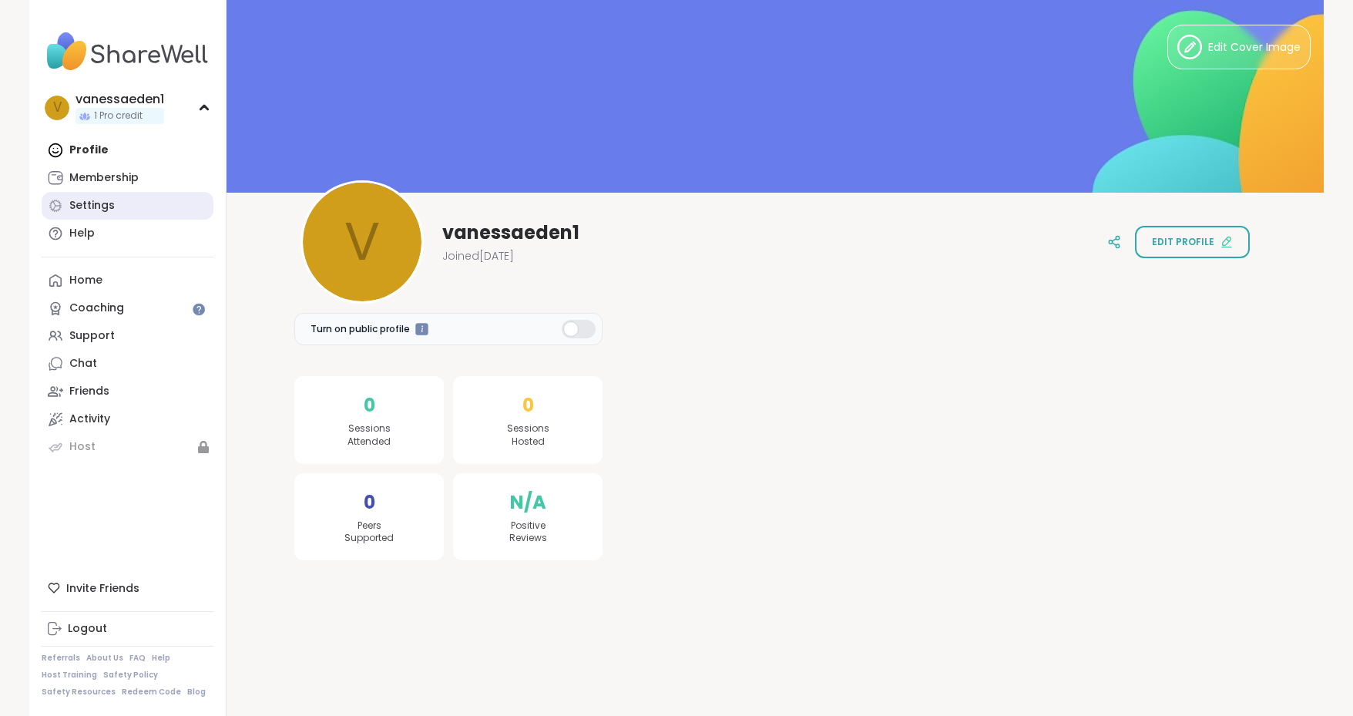
click at [112, 209] on link "Settings" at bounding box center [128, 206] width 172 height 28
select select "**"
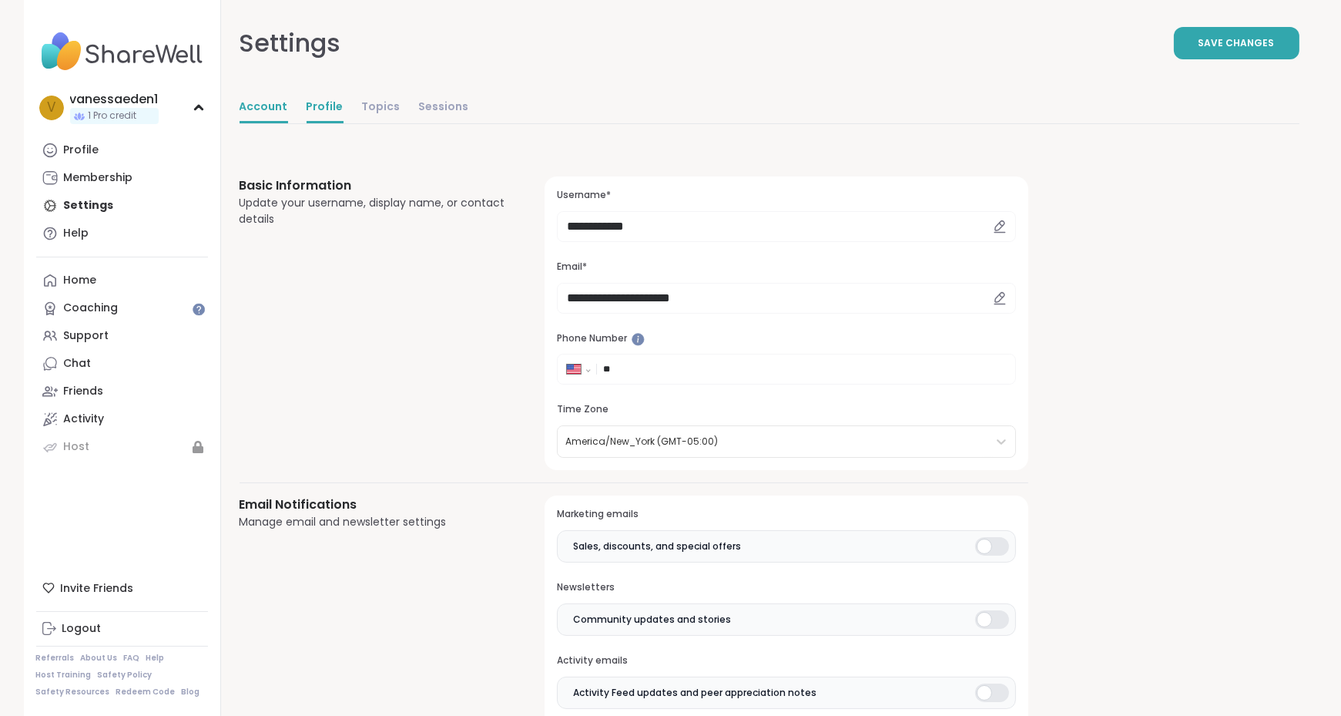
click at [327, 104] on link "Profile" at bounding box center [325, 107] width 37 height 31
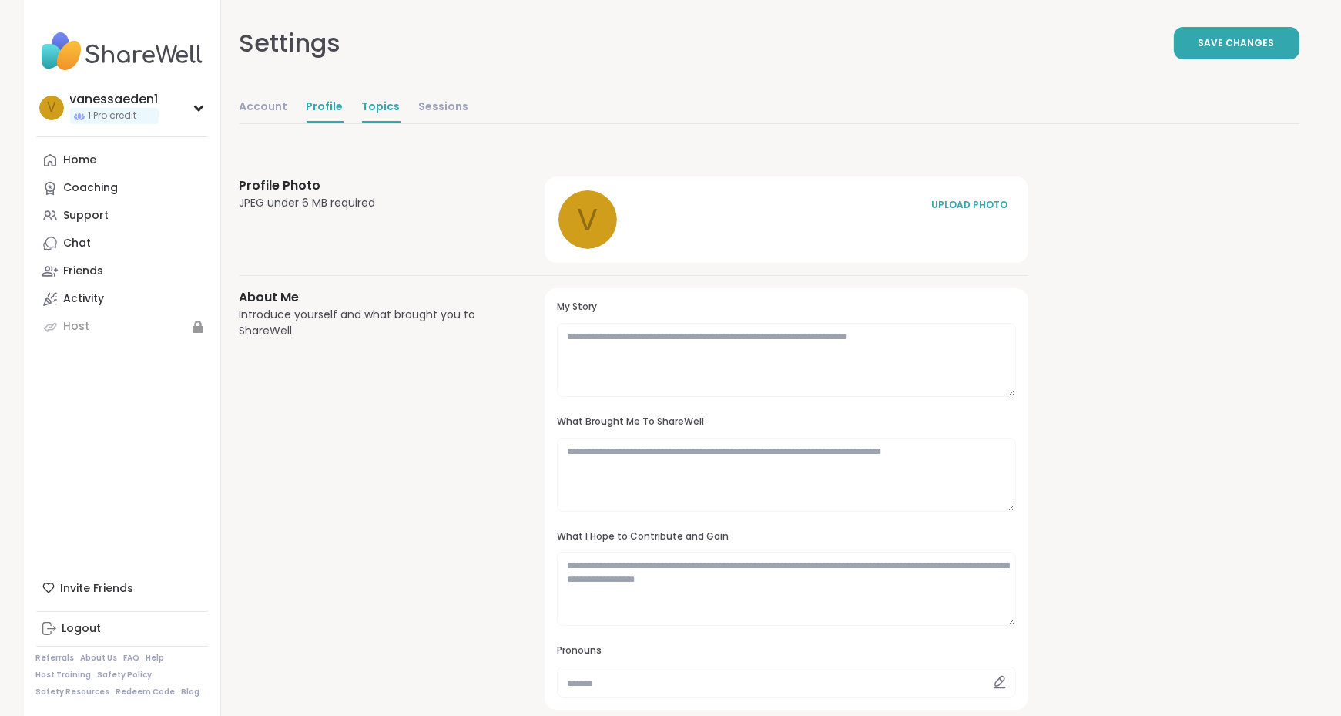
click at [388, 109] on link "Topics" at bounding box center [381, 107] width 39 height 31
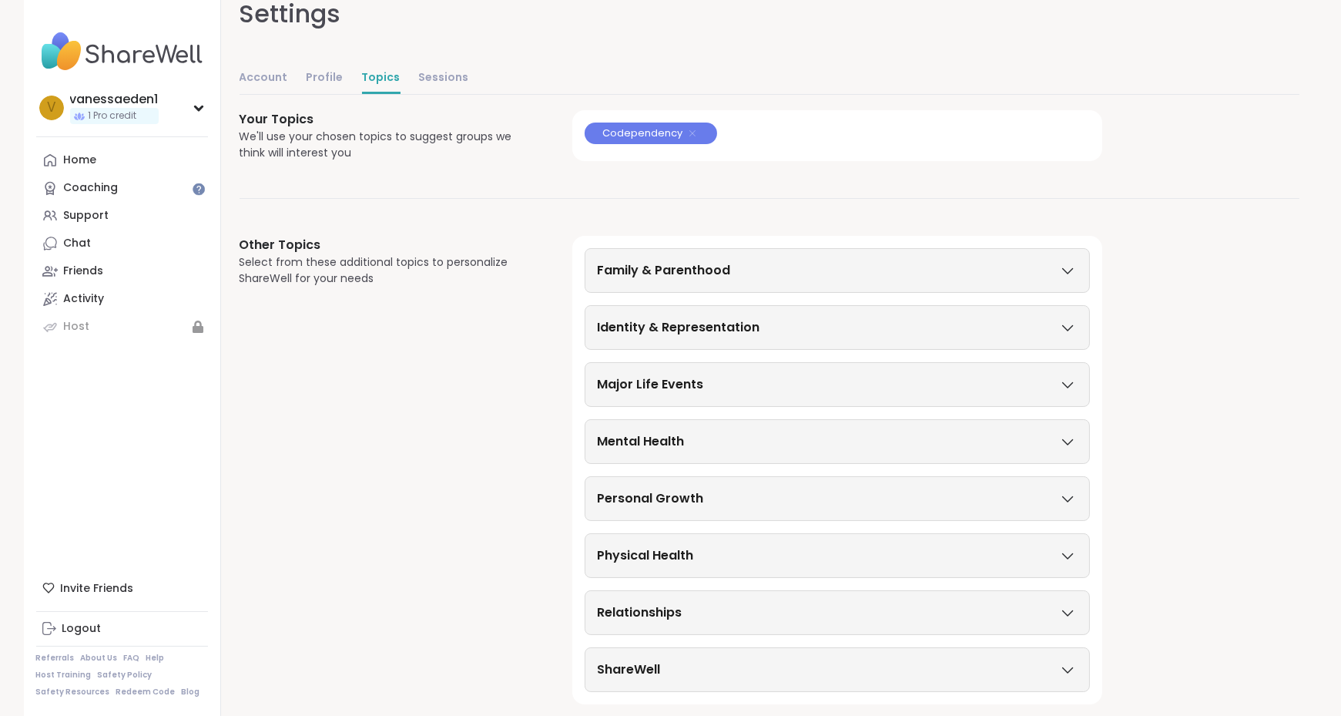
click at [1066, 440] on icon at bounding box center [1067, 441] width 17 height 11
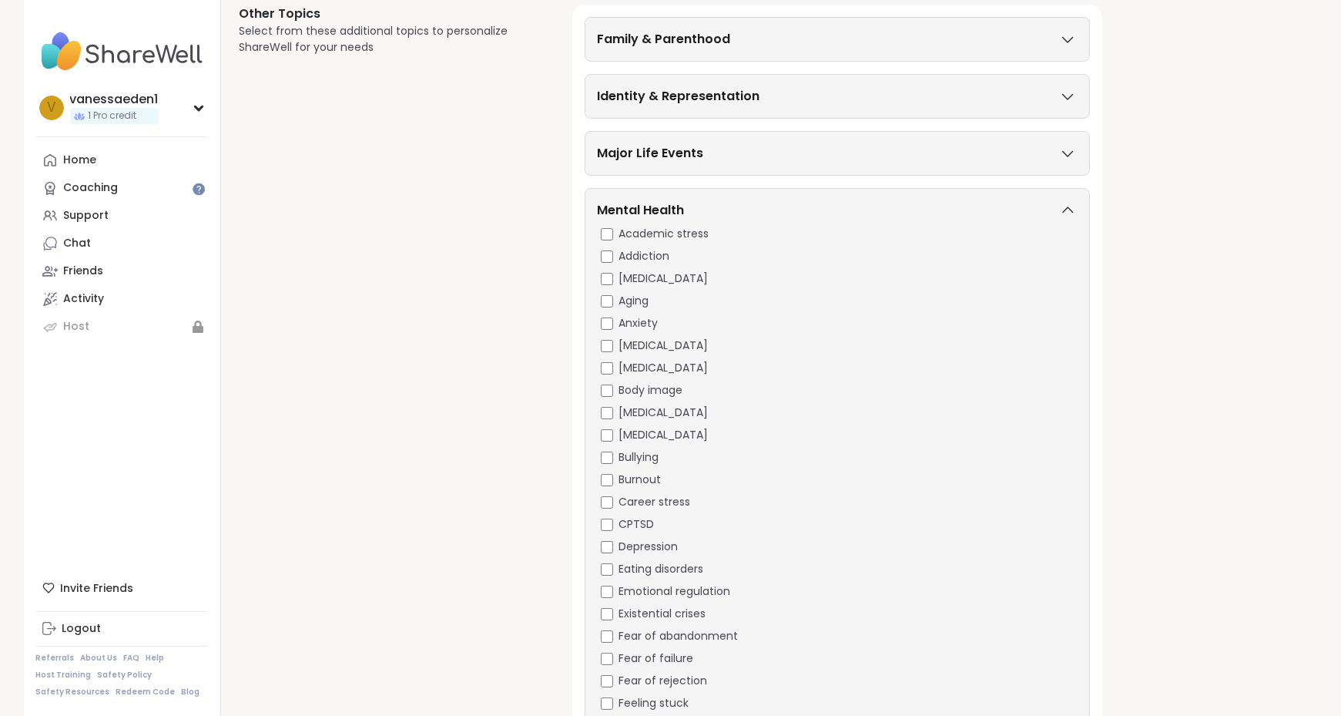
click at [613, 337] on div "[MEDICAL_DATA]" at bounding box center [839, 345] width 476 height 16
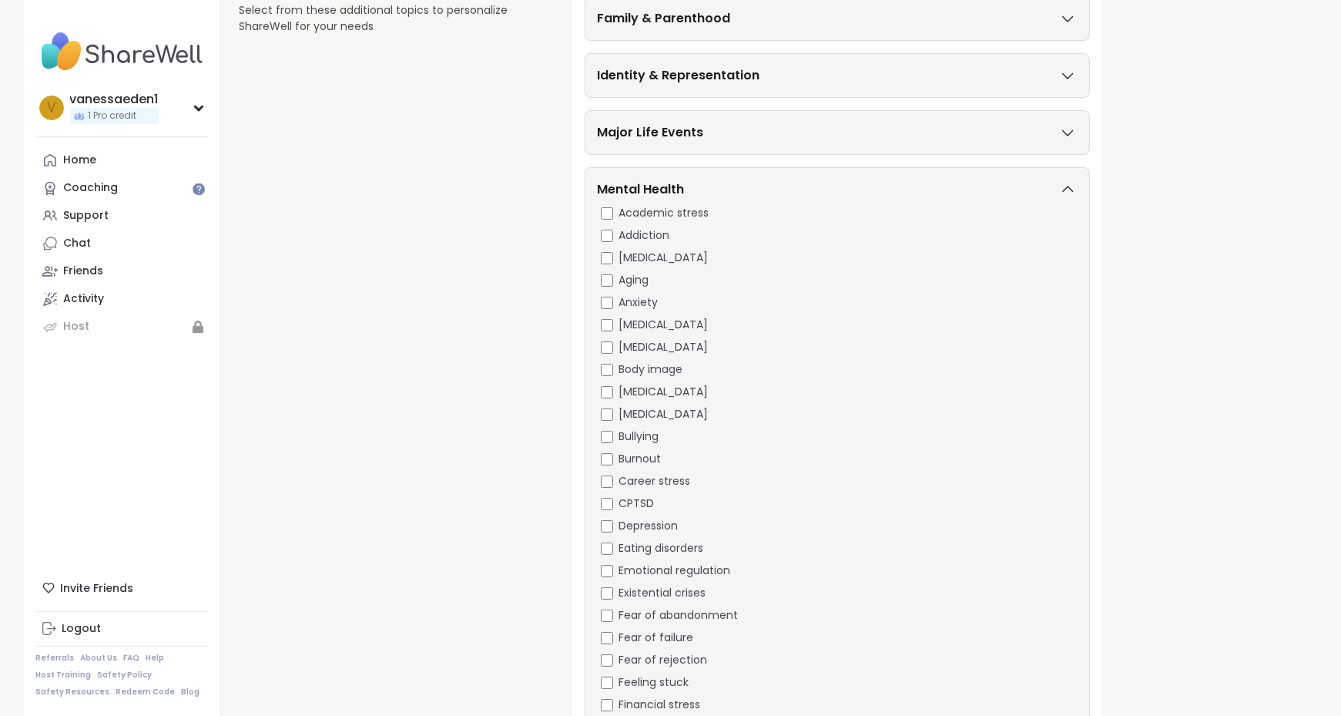
scroll to position [414, 0]
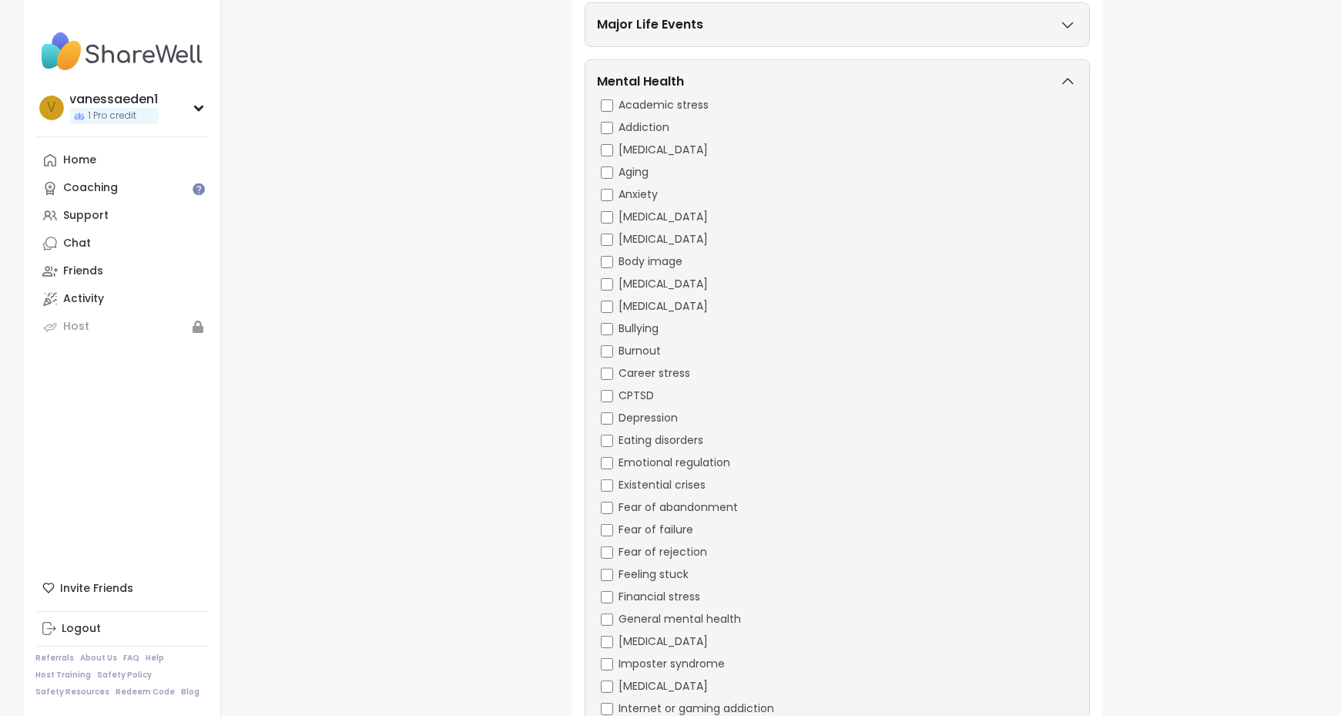
click at [614, 411] on div "Depression" at bounding box center [839, 418] width 476 height 16
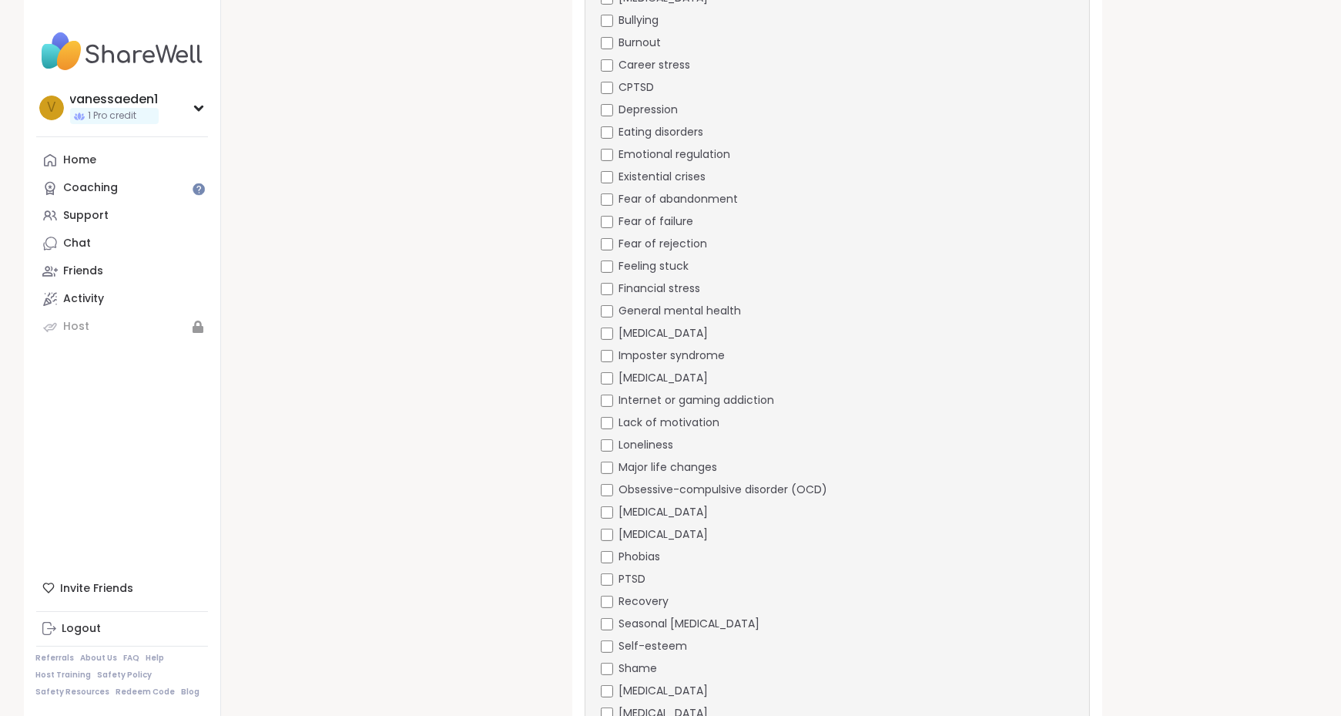
scroll to position [800, 0]
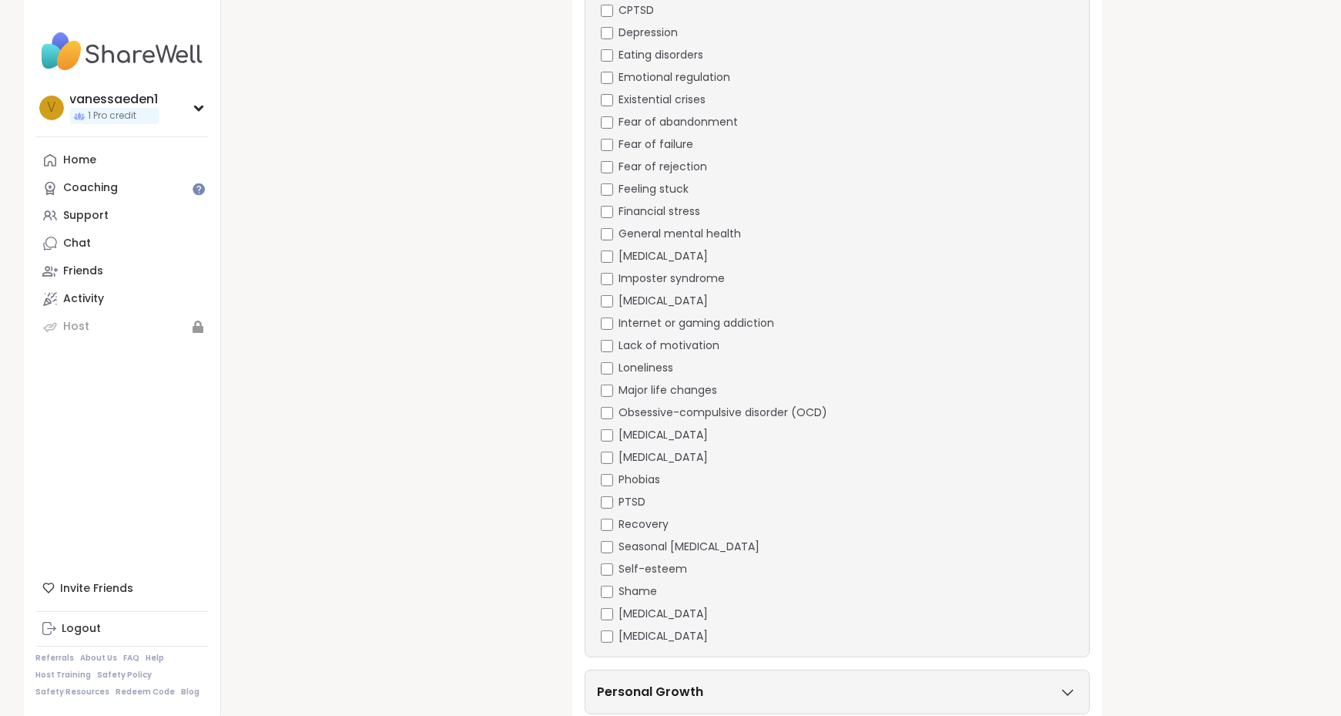
click at [616, 607] on div "[MEDICAL_DATA]" at bounding box center [839, 613] width 476 height 16
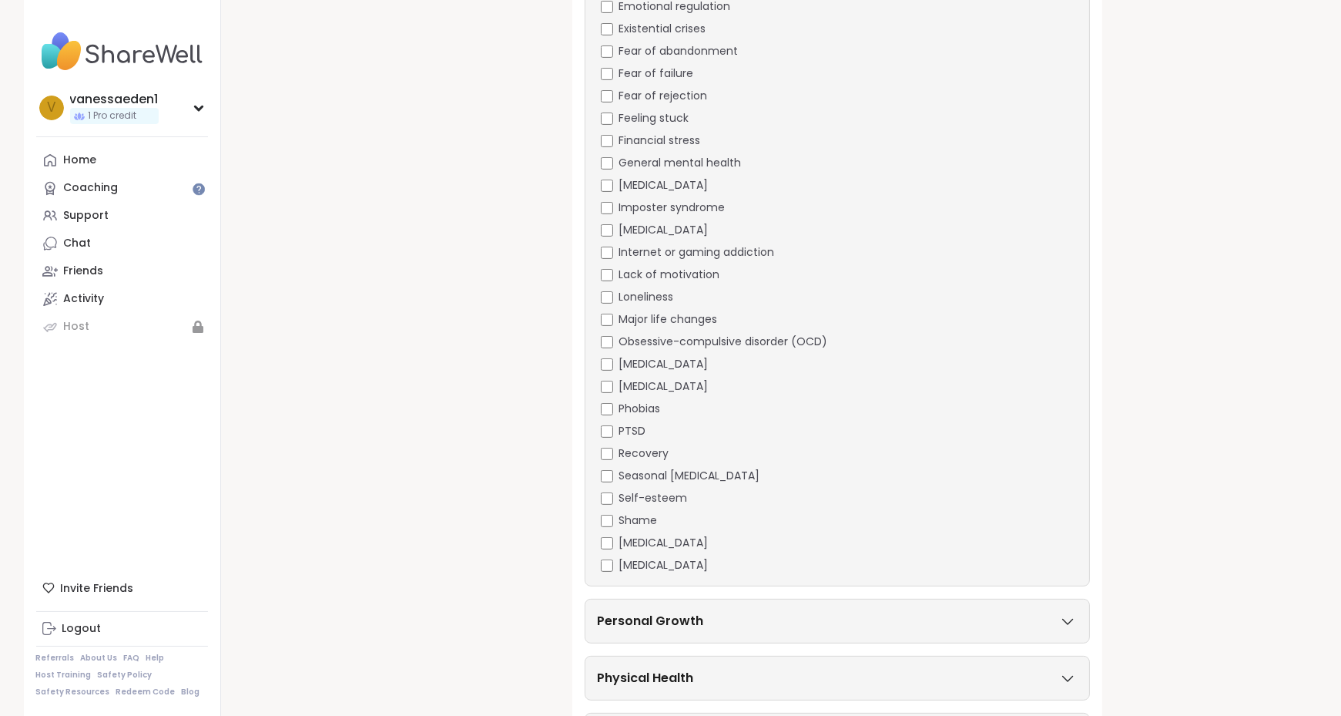
scroll to position [994, 0]
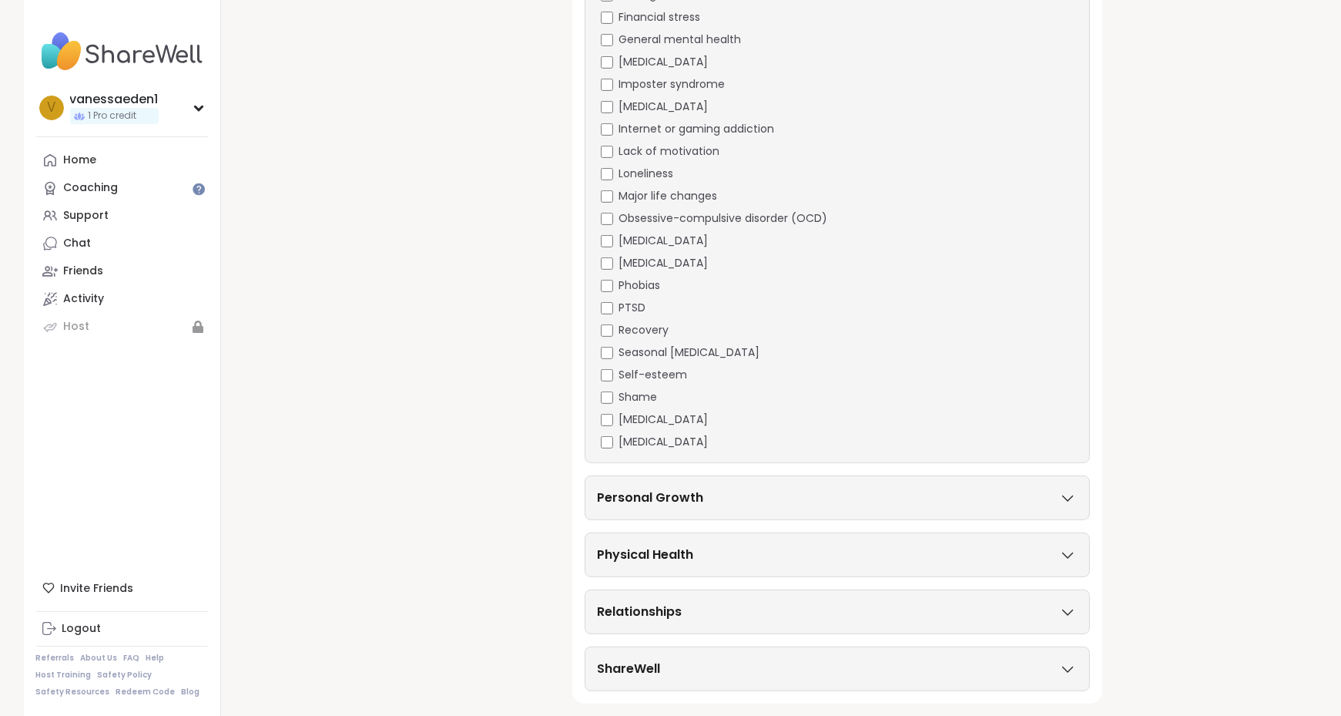
click at [1061, 492] on icon at bounding box center [1067, 497] width 17 height 11
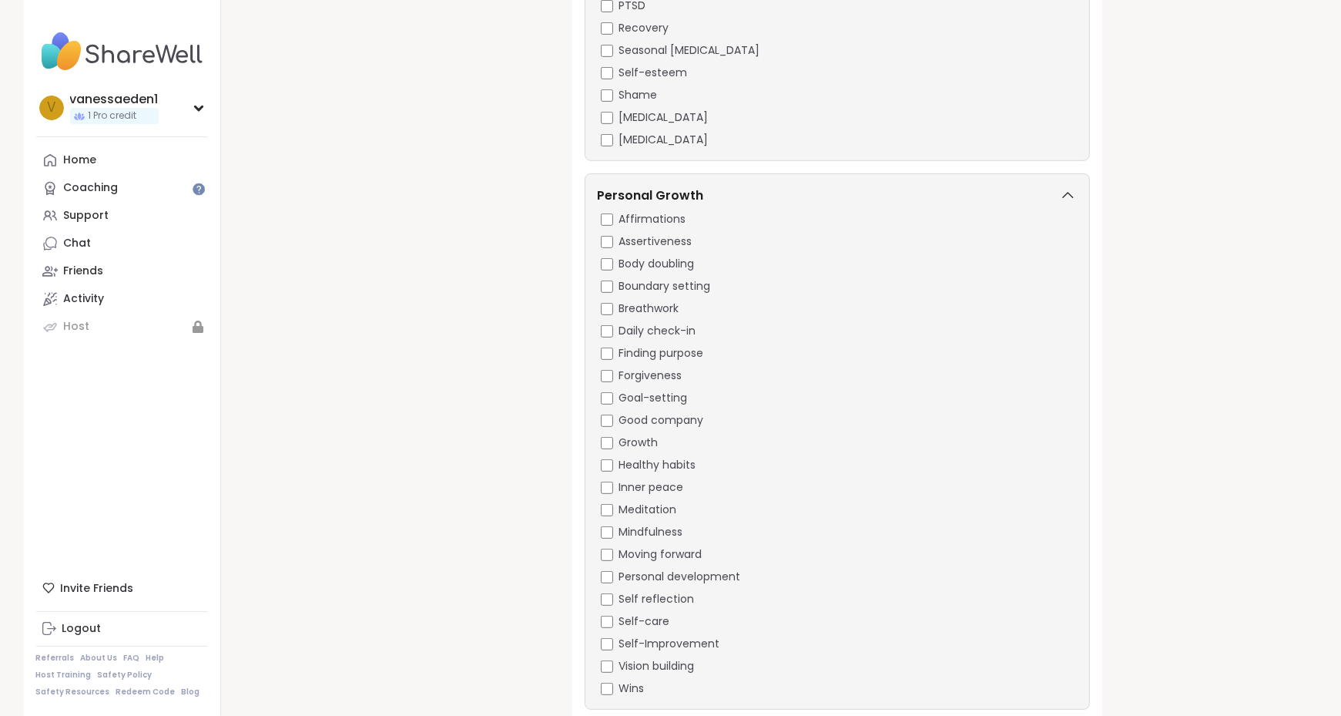
scroll to position [1302, 0]
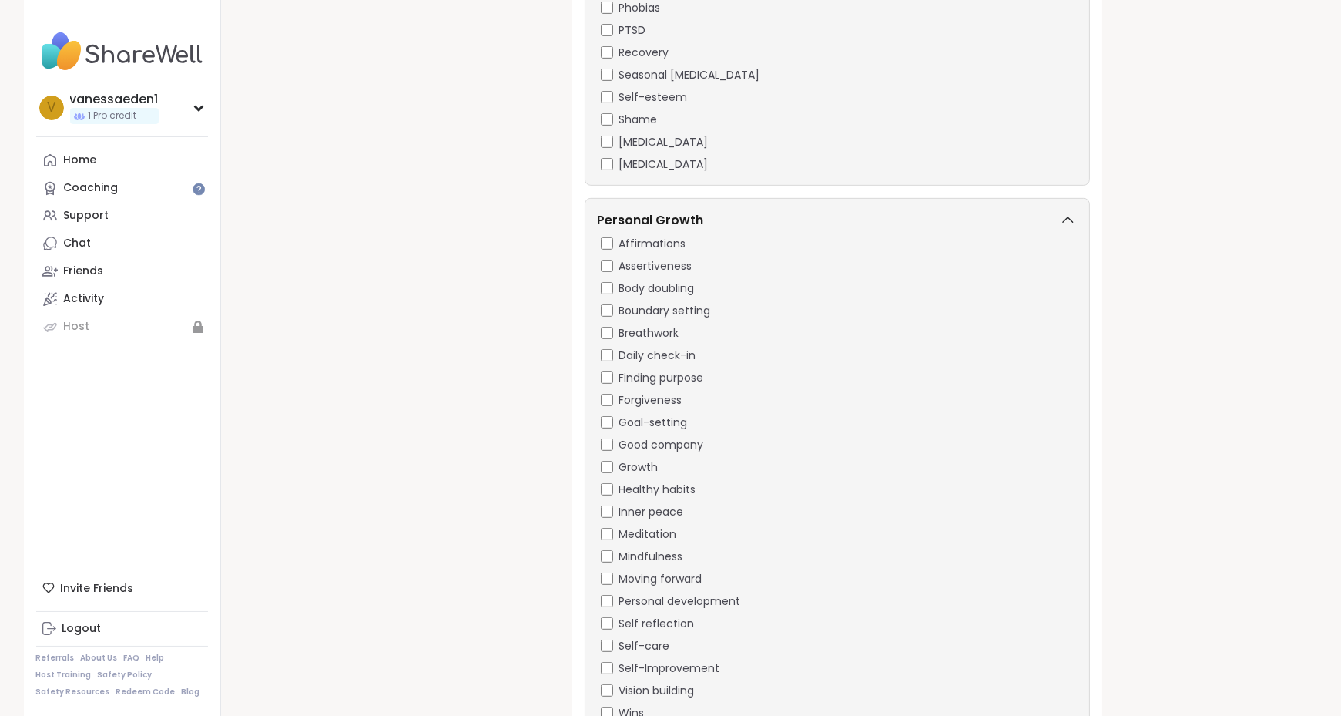
click at [608, 325] on div "Breathwork" at bounding box center [839, 333] width 476 height 16
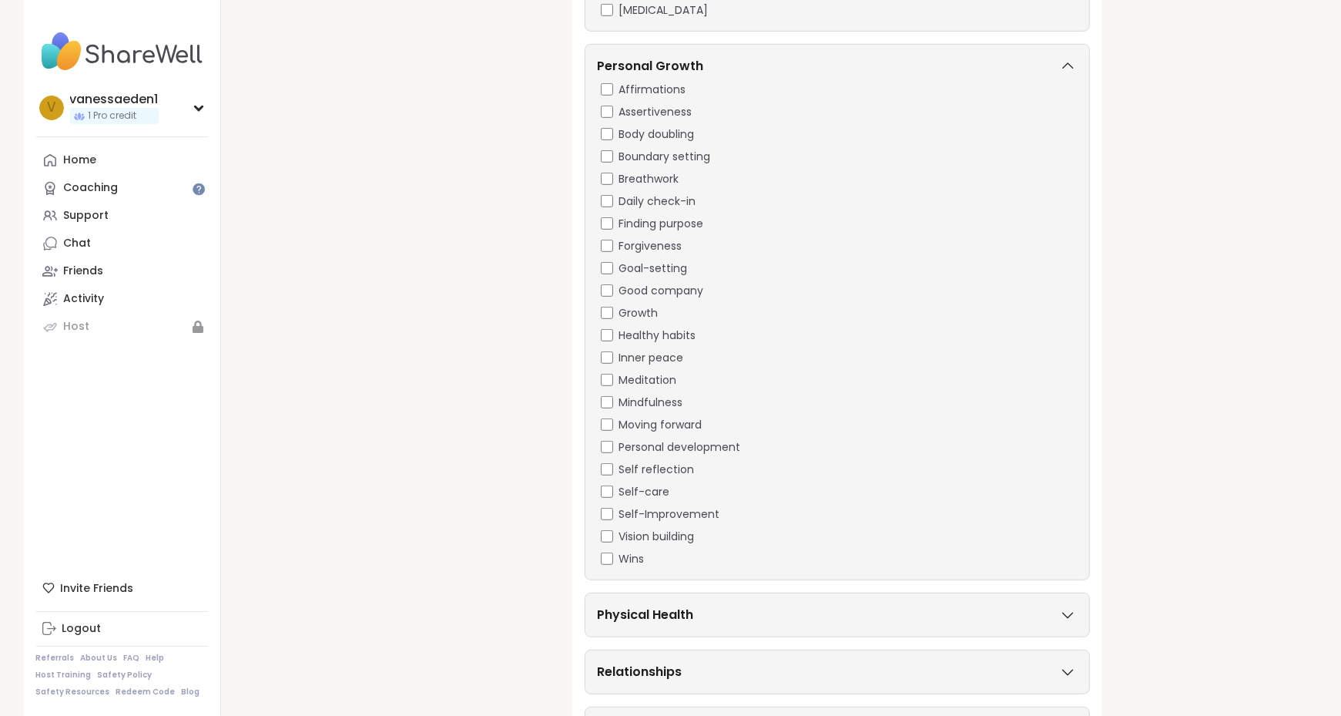
scroll to position [1515, 0]
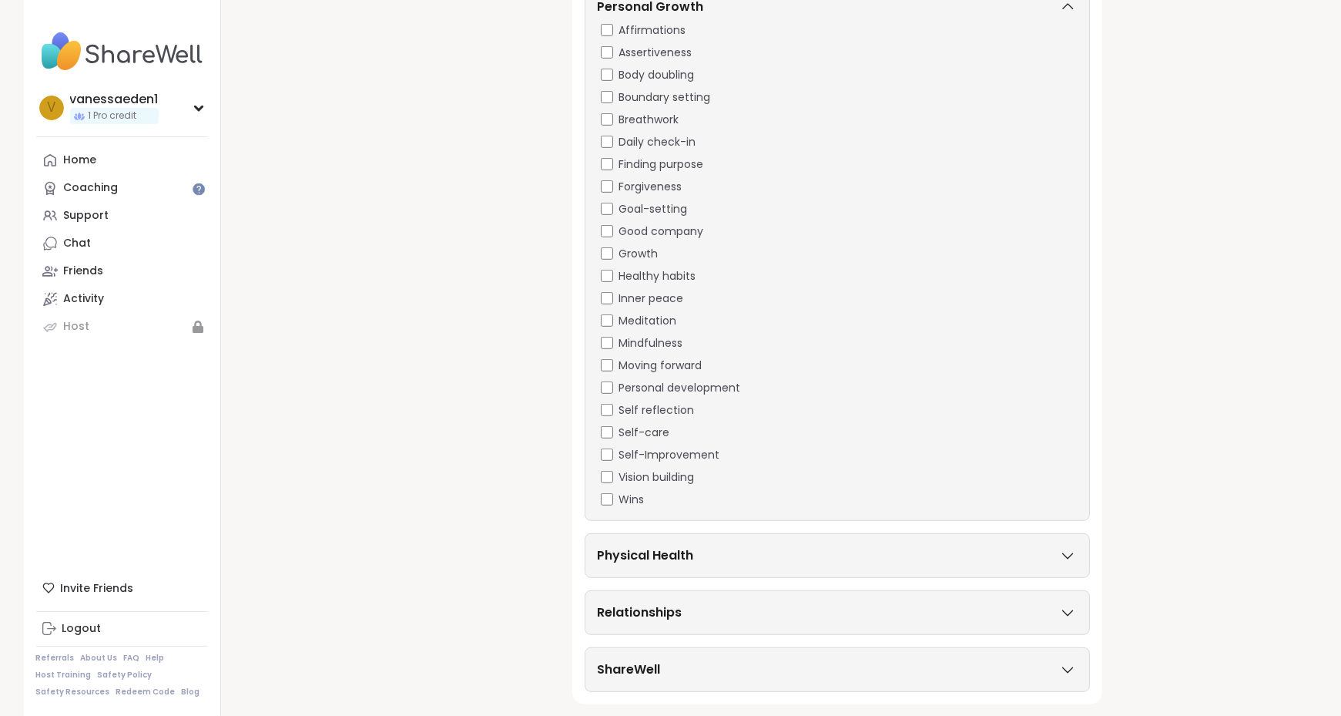
click at [1060, 559] on div "Physical Health" at bounding box center [837, 555] width 505 height 45
click at [1061, 550] on icon at bounding box center [1067, 555] width 17 height 11
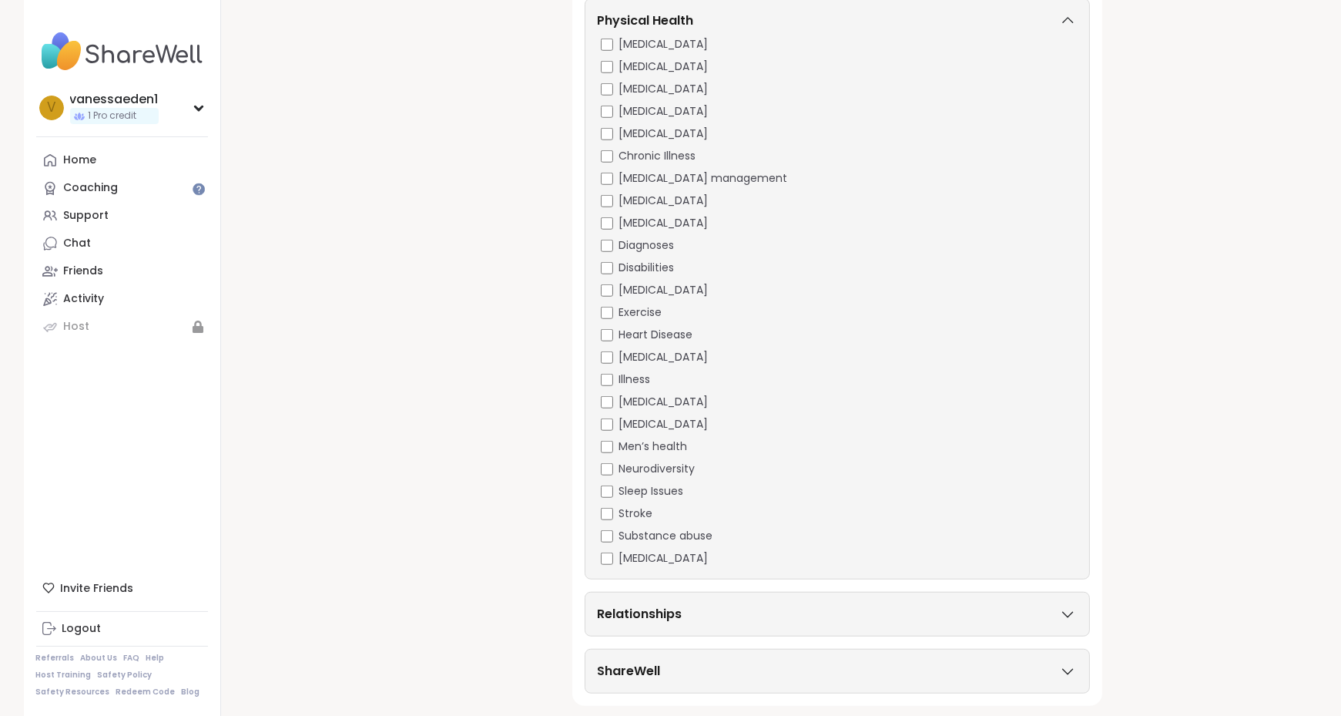
scroll to position [2081, 0]
click at [1073, 611] on icon at bounding box center [1068, 613] width 10 height 5
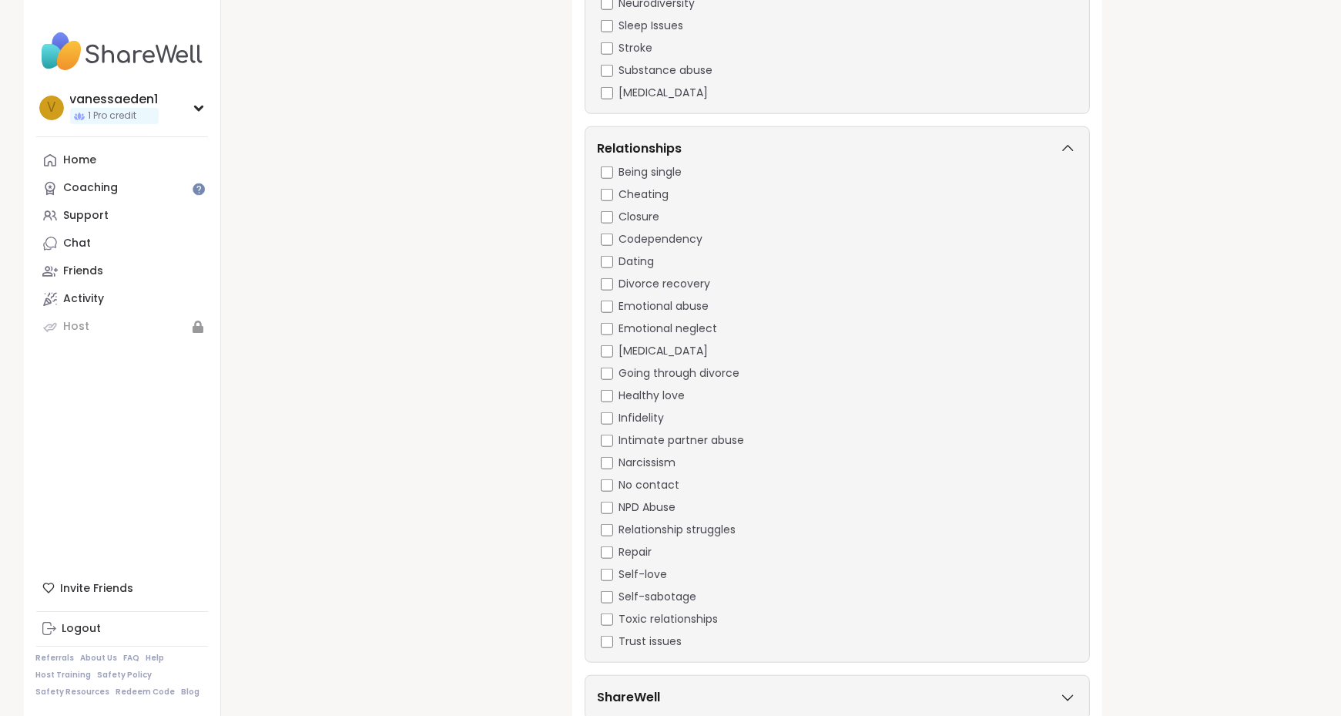
scroll to position [2574, 0]
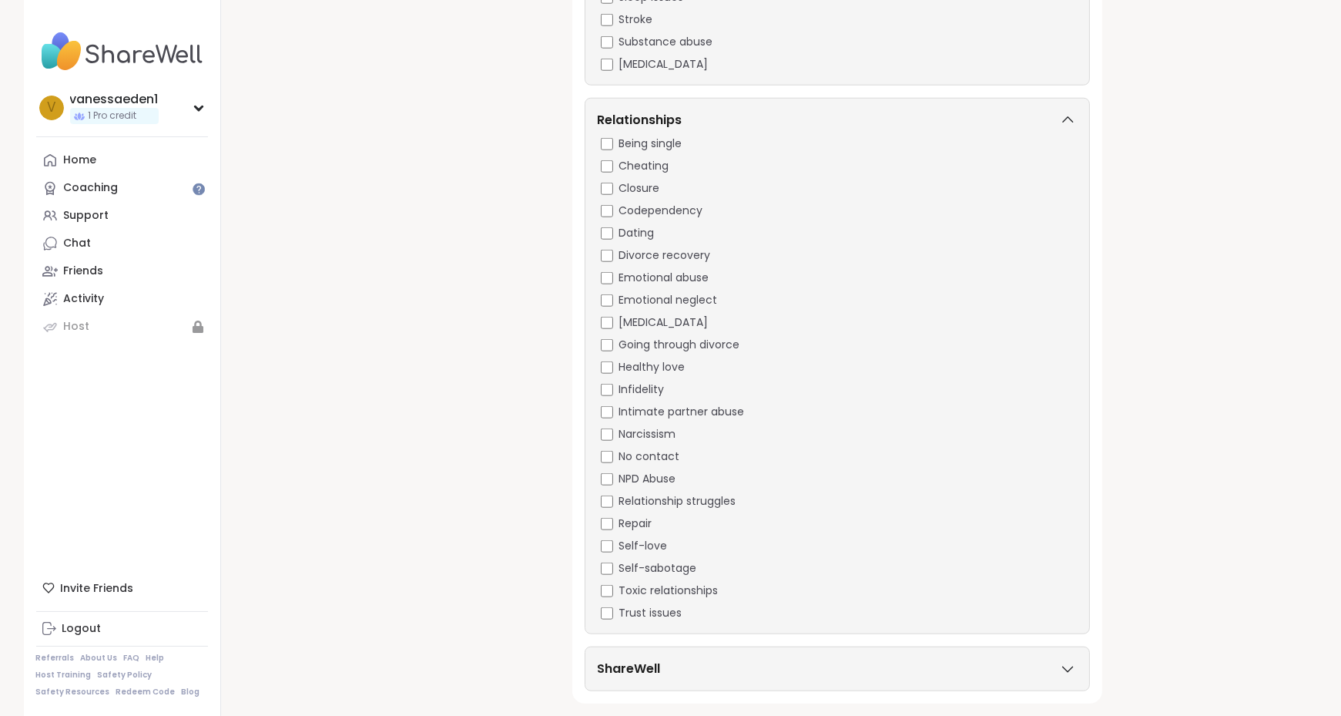
click at [1064, 659] on div "ShareWell" at bounding box center [837, 668] width 479 height 18
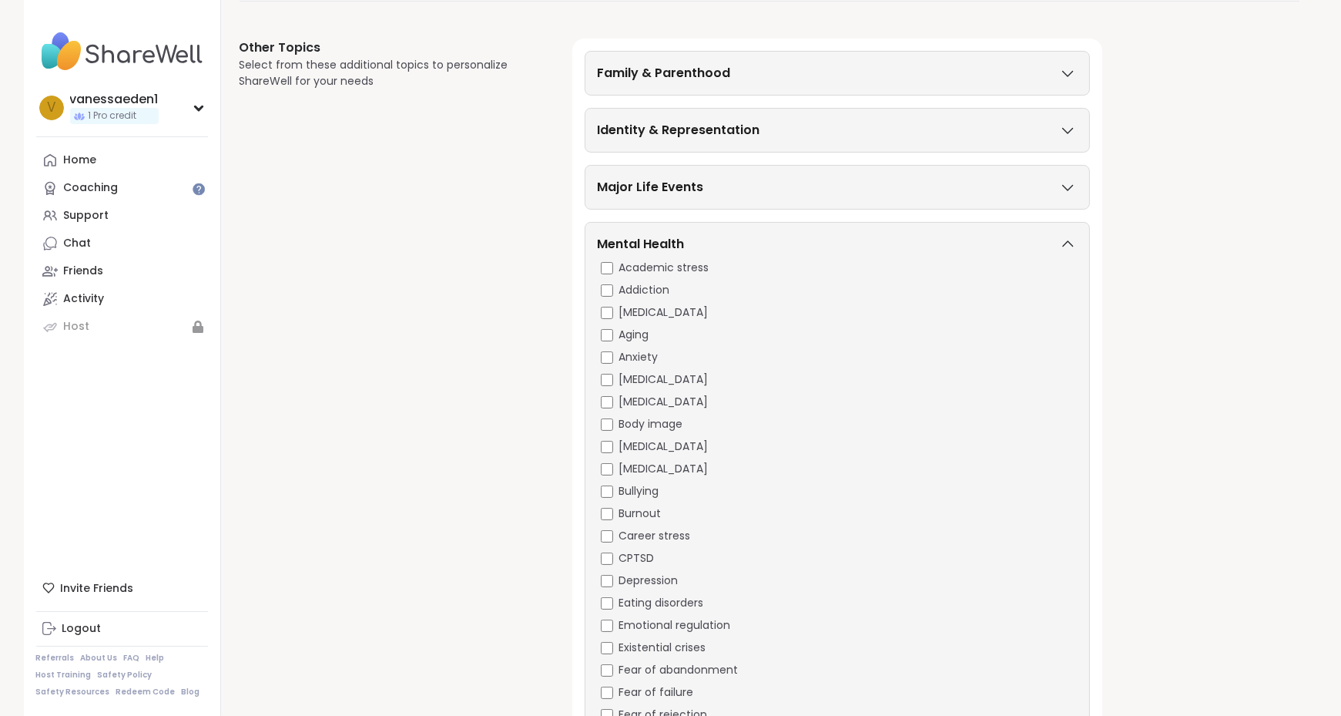
scroll to position [307, 0]
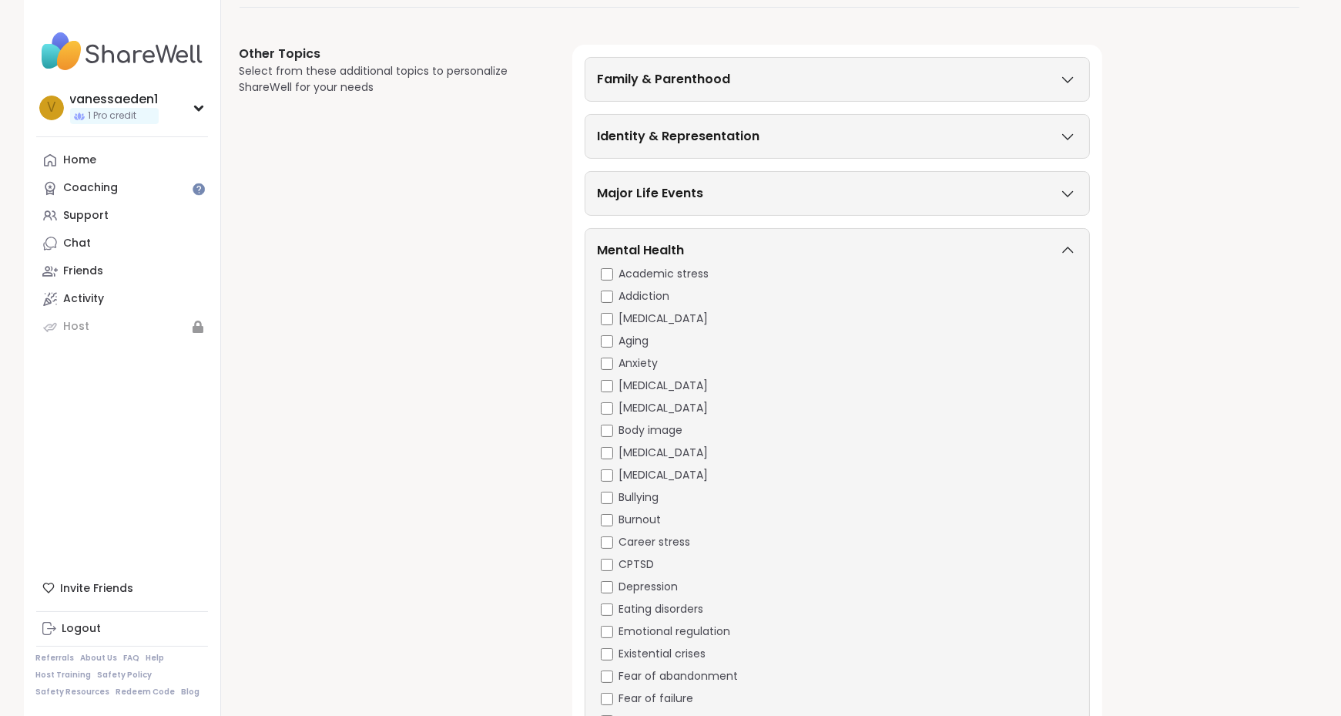
click at [1065, 189] on icon at bounding box center [1067, 193] width 17 height 11
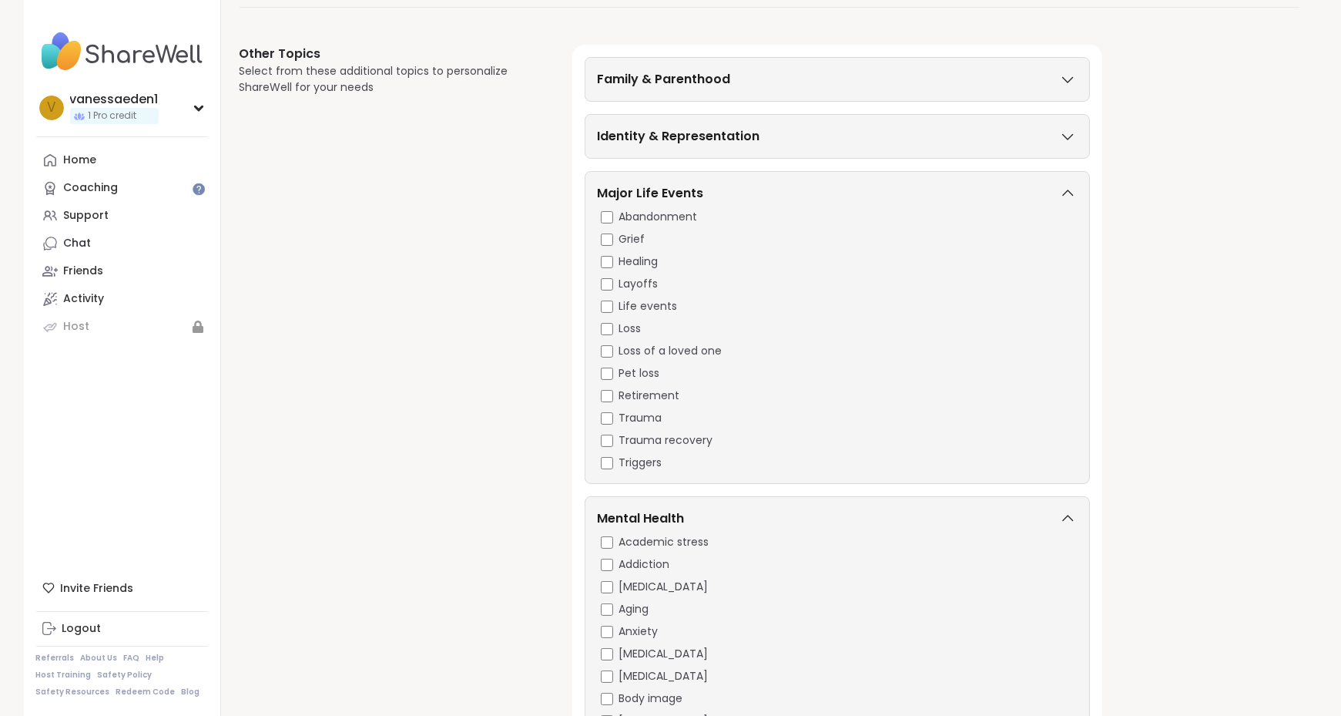
click at [1069, 131] on icon at bounding box center [1067, 136] width 17 height 11
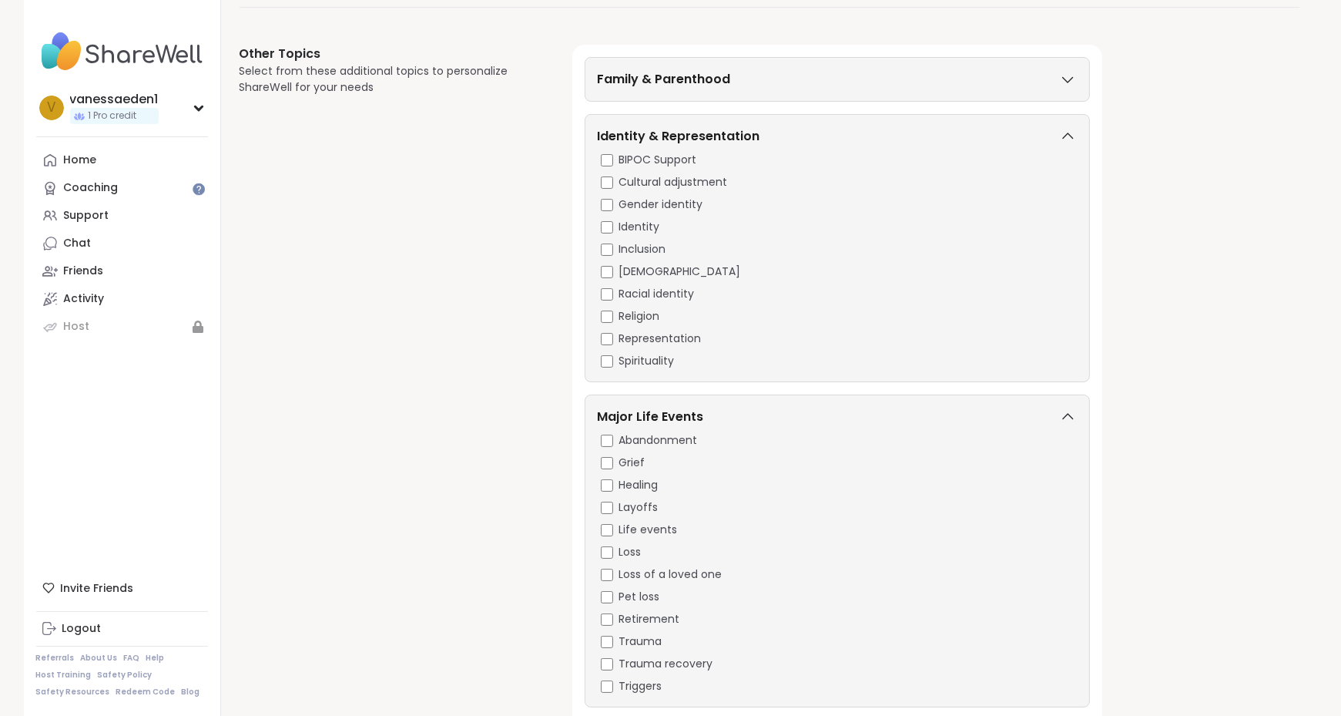
click at [1063, 74] on icon at bounding box center [1067, 79] width 17 height 11
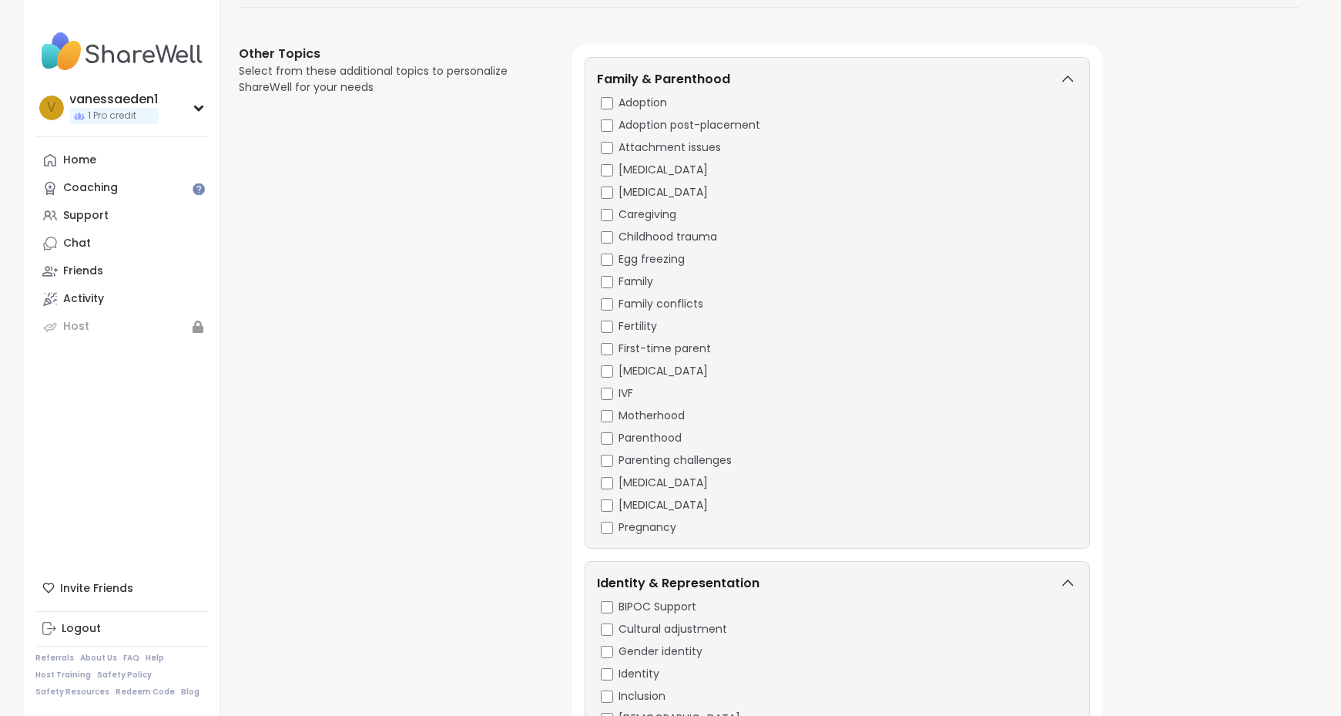
click at [671, 139] on span "Attachment issues" at bounding box center [670, 147] width 102 height 16
click at [657, 234] on span "Childhood trauma" at bounding box center [668, 237] width 99 height 16
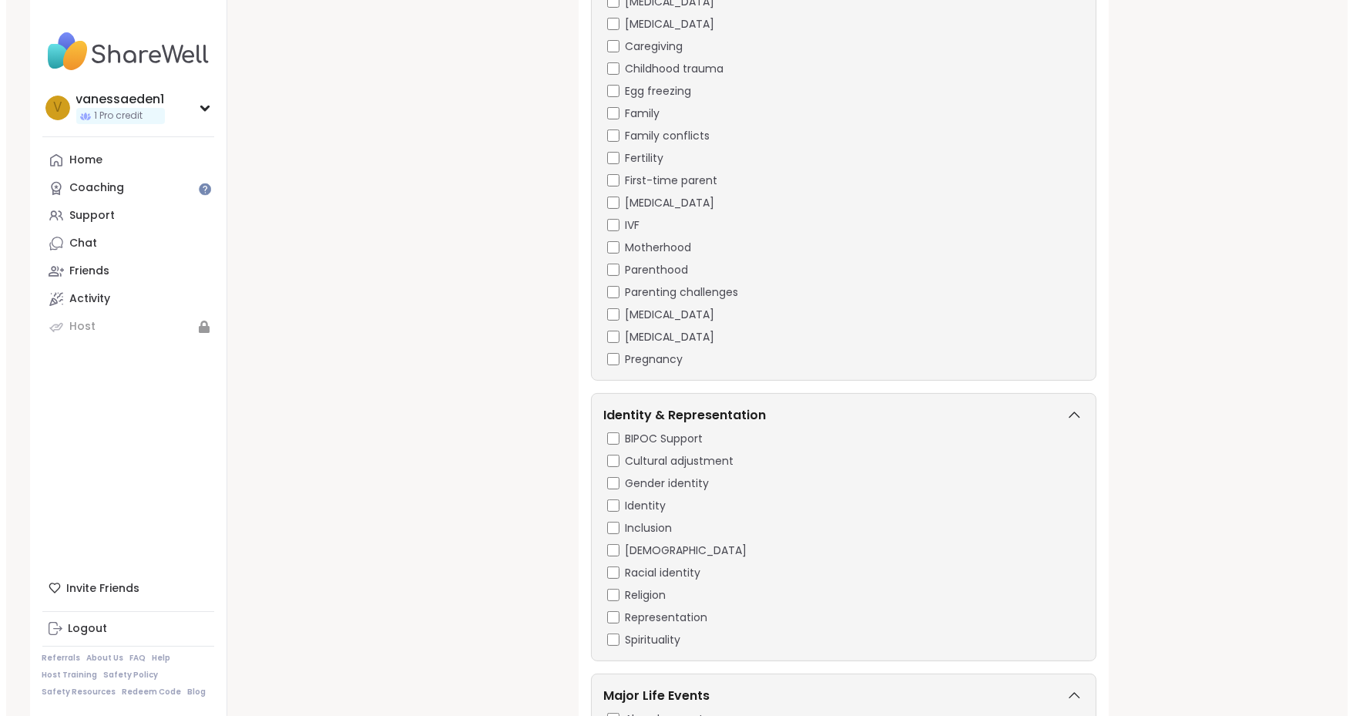
scroll to position [0, 0]
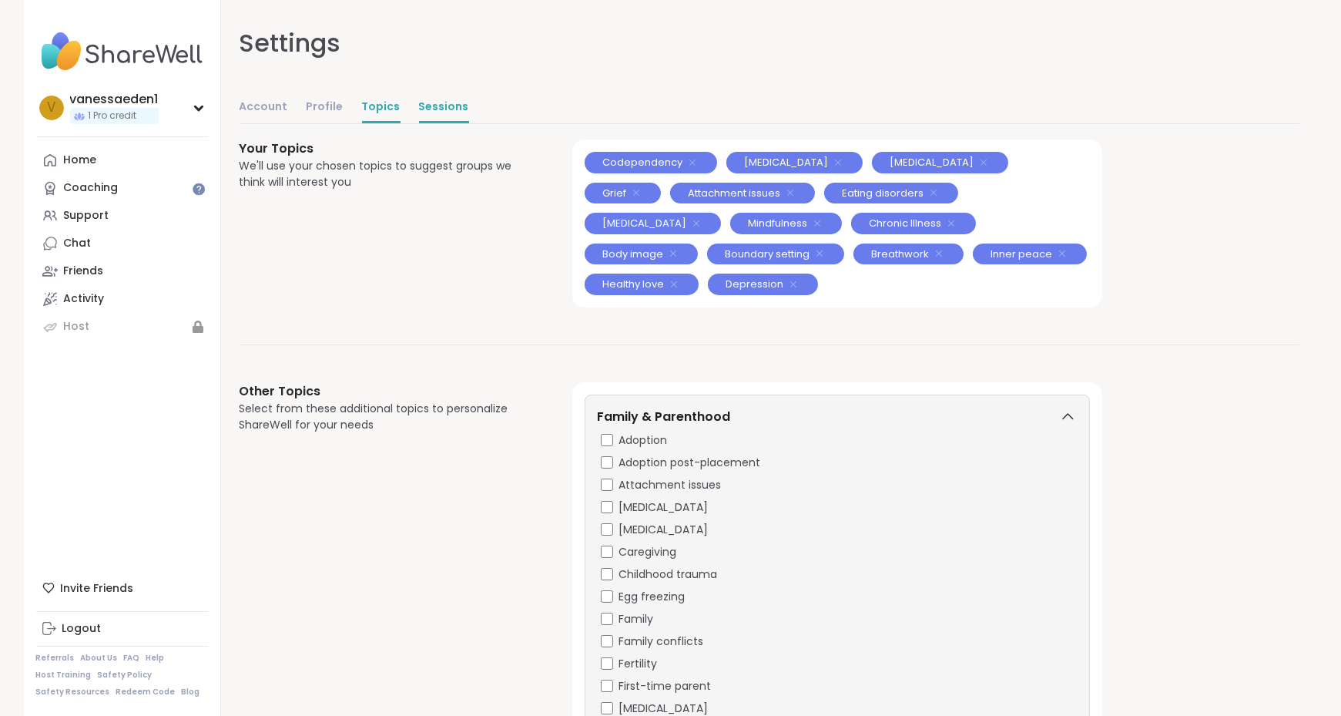
click at [422, 92] on link "Sessions" at bounding box center [444, 107] width 50 height 31
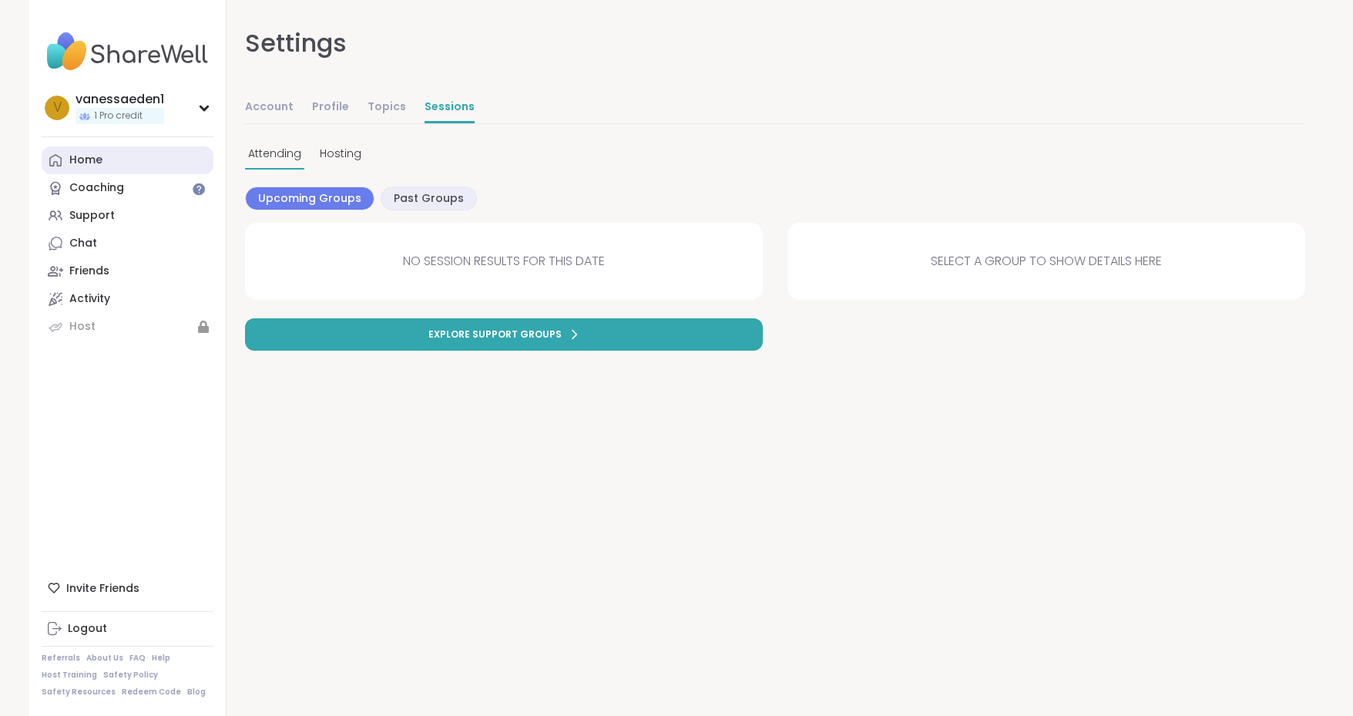
click at [120, 155] on link "Home" at bounding box center [128, 160] width 172 height 28
